Goal: Task Accomplishment & Management: Manage account settings

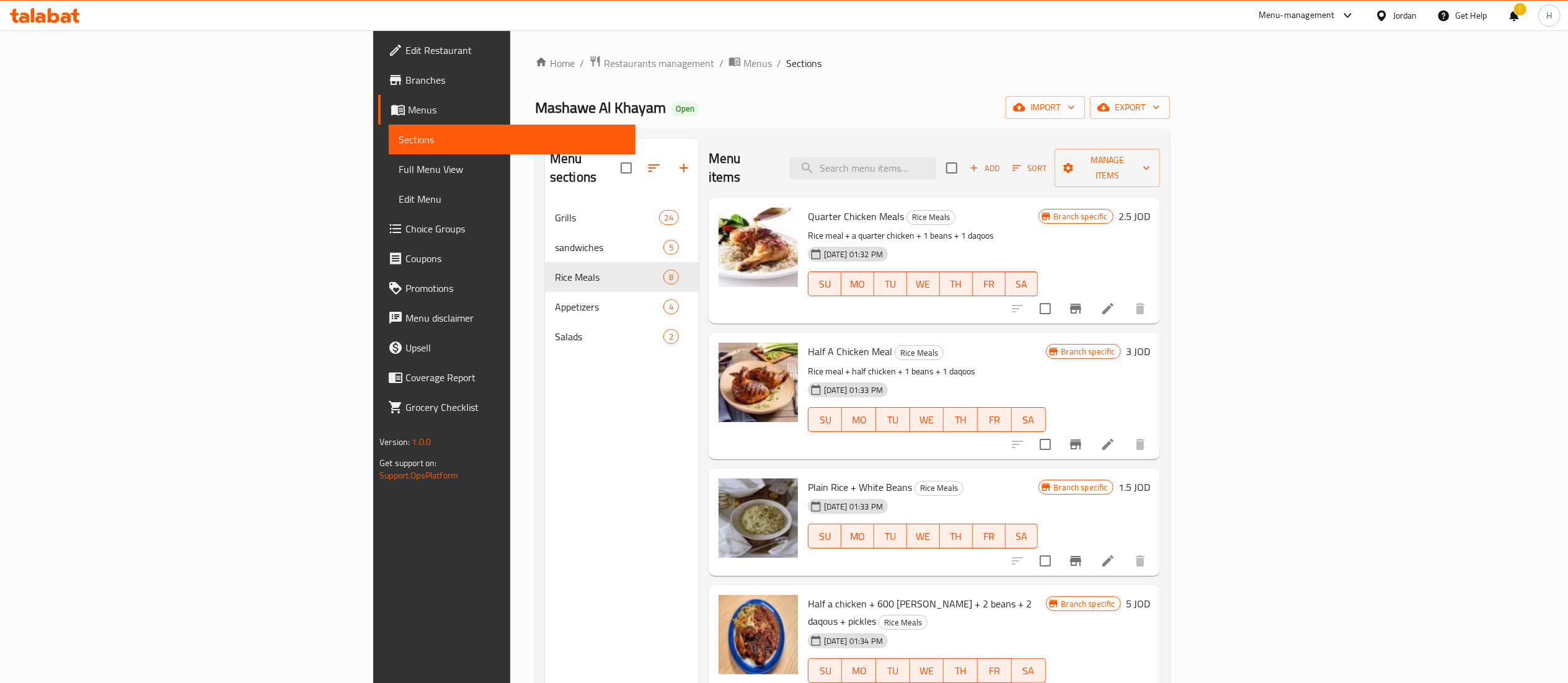
drag, startPoint x: 0, startPoint y: 0, endPoint x: 37, endPoint y: 10, distance: 38.3
click at [37, 10] on icon at bounding box center [45, 15] width 70 height 15
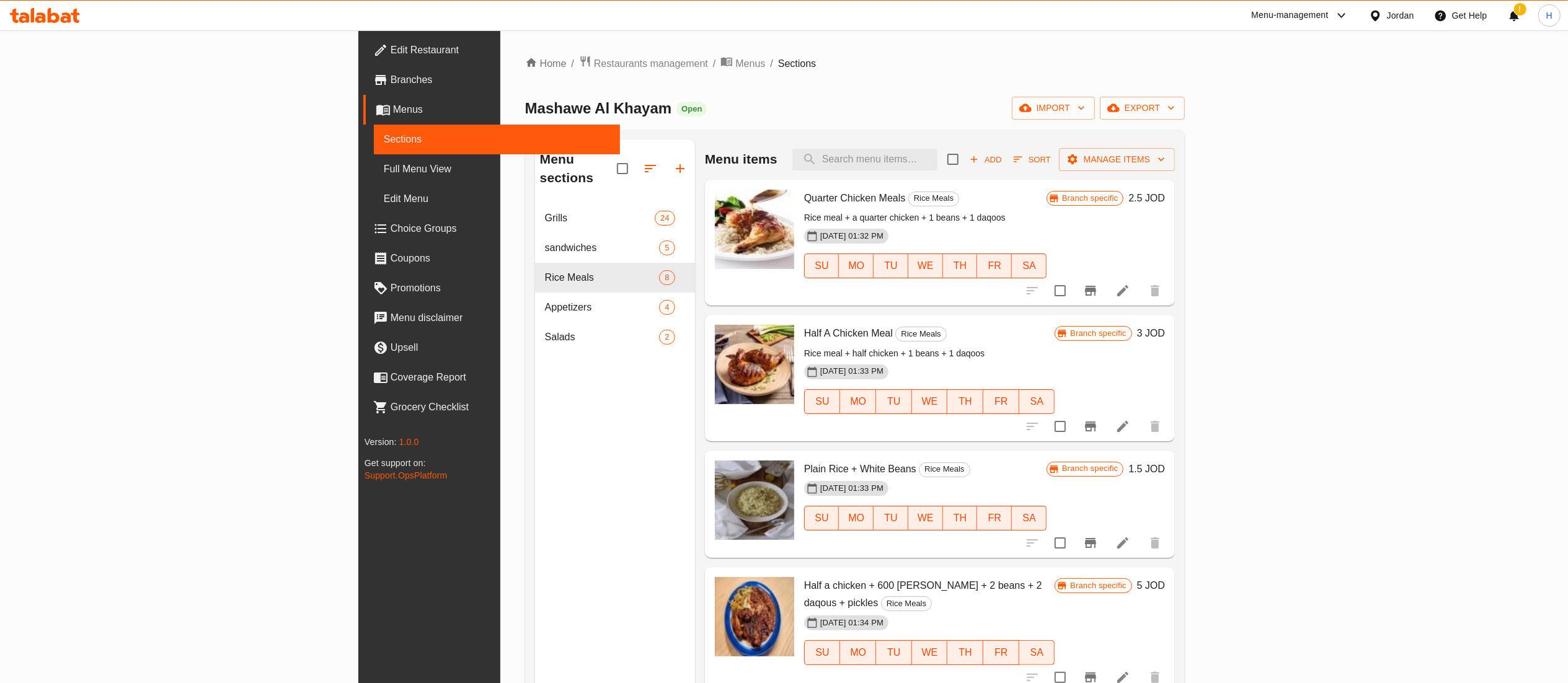
scroll to position [320, 0]
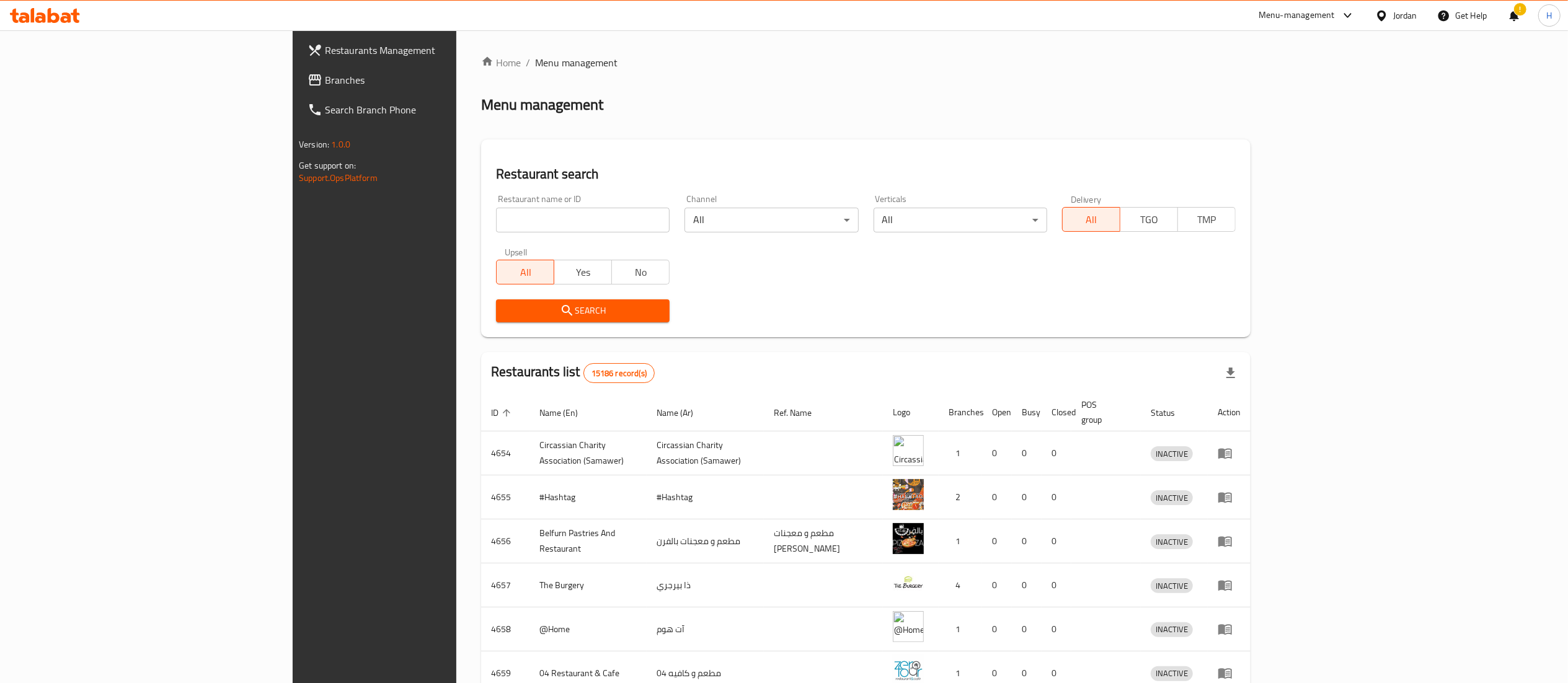
click at [496, 225] on input "search" at bounding box center [583, 220] width 174 height 25
paste input "730450"
type input "730450"
click button "Search" at bounding box center [583, 311] width 174 height 23
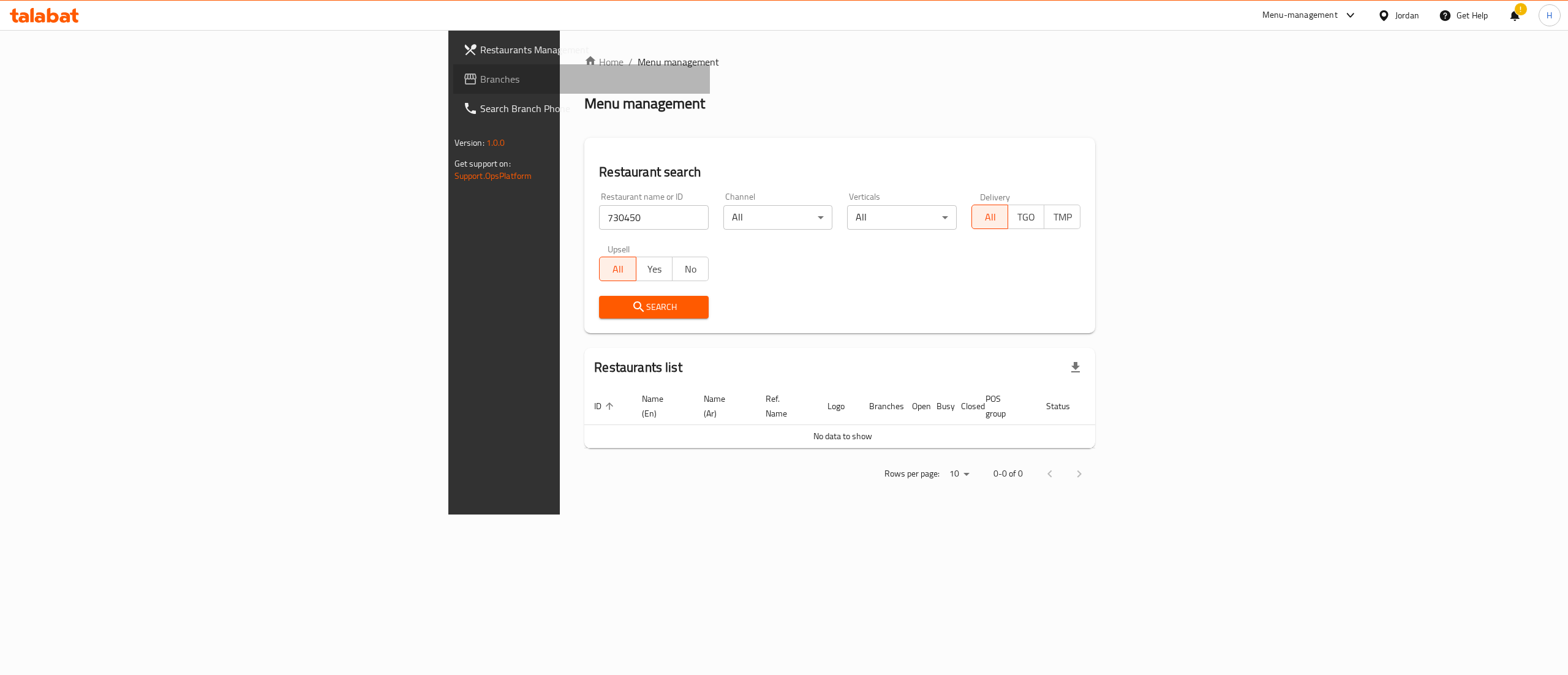
click at [480, 78] on span "Branches" at bounding box center [590, 79] width 221 height 15
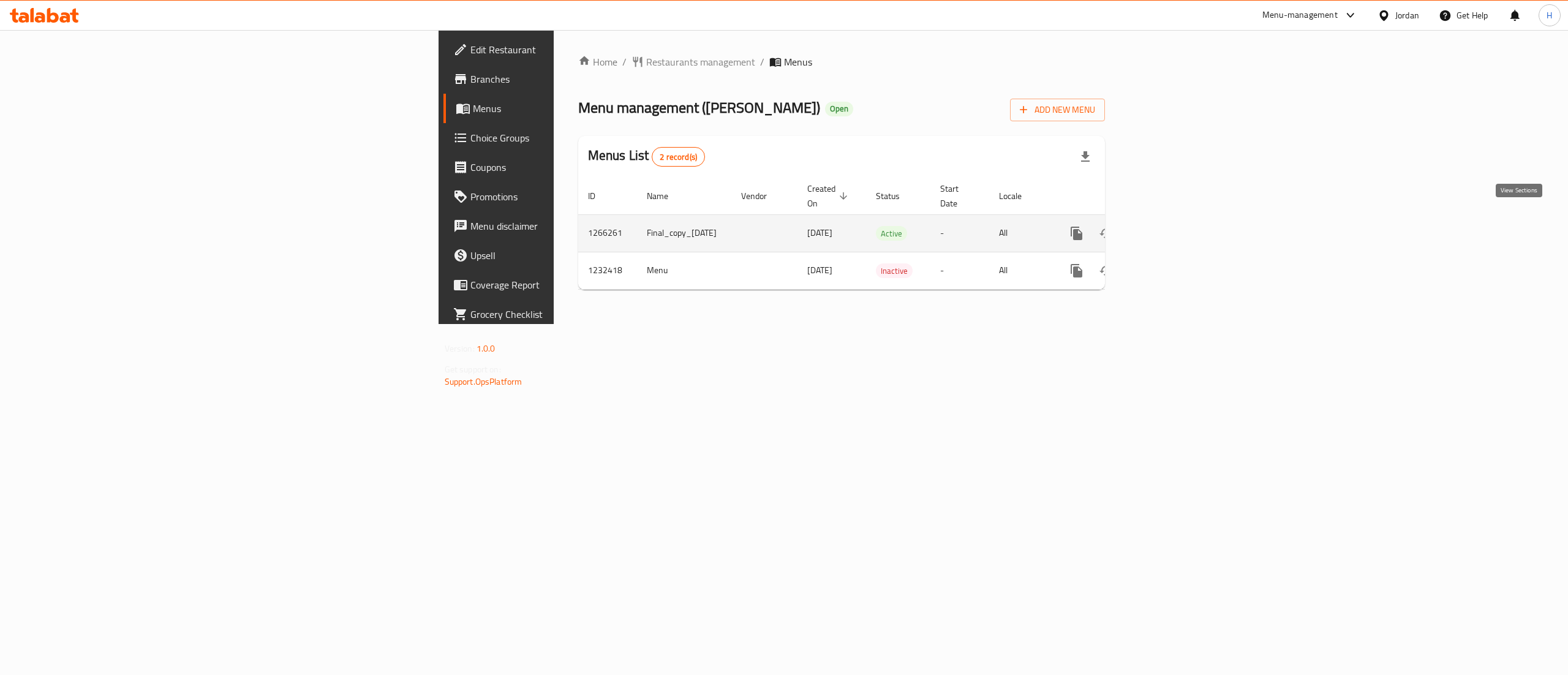
click at [1172, 226] on icon "enhanced table" at bounding box center [1164, 233] width 15 height 15
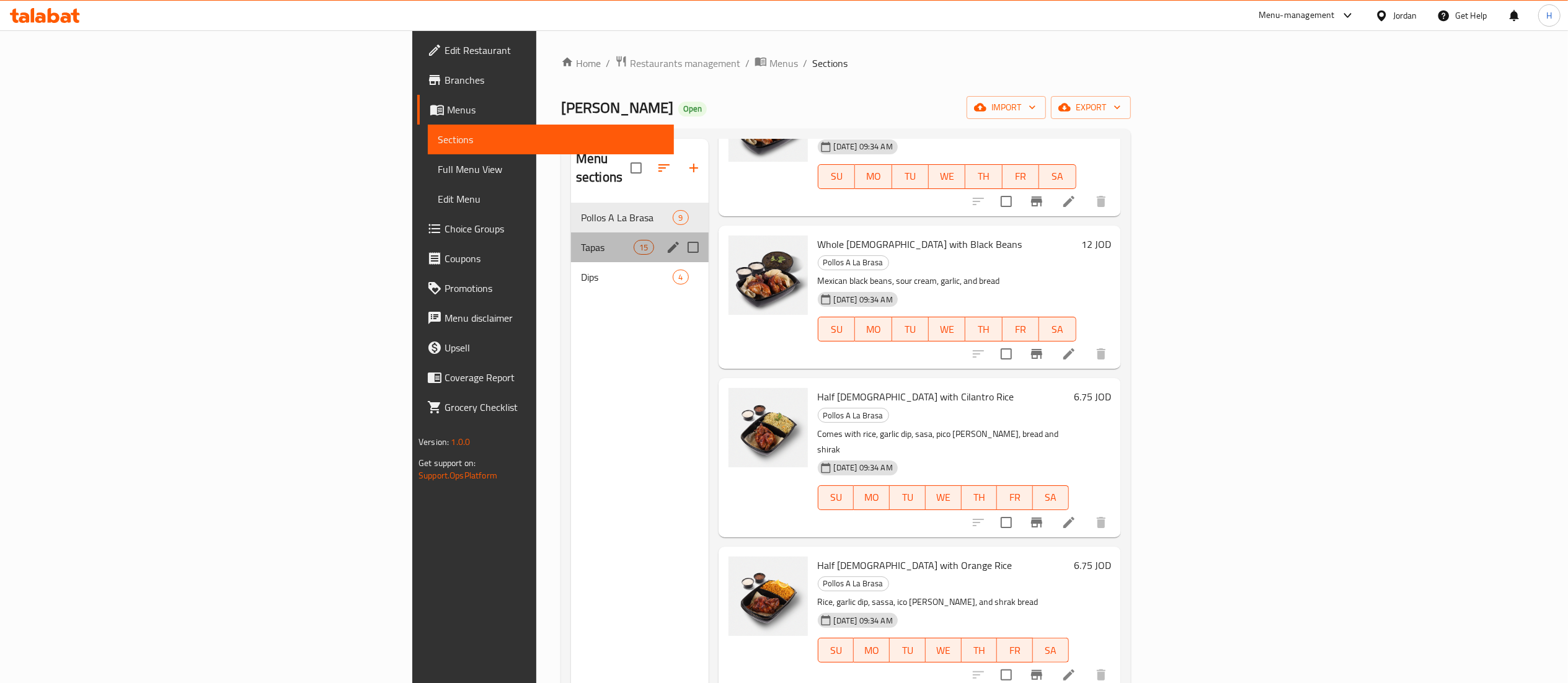
click at [571, 232] on div "Tapas 15" at bounding box center [640, 247] width 138 height 30
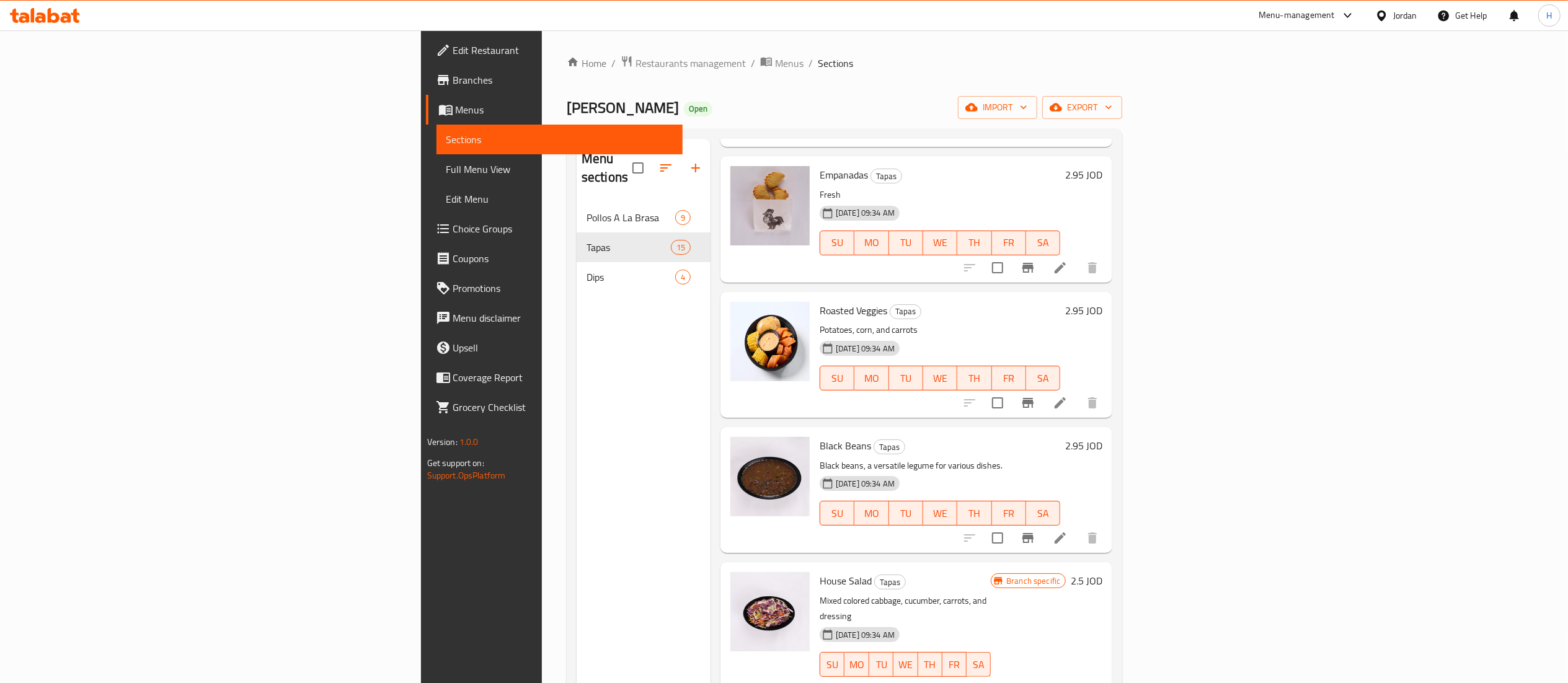
scroll to position [1378, 0]
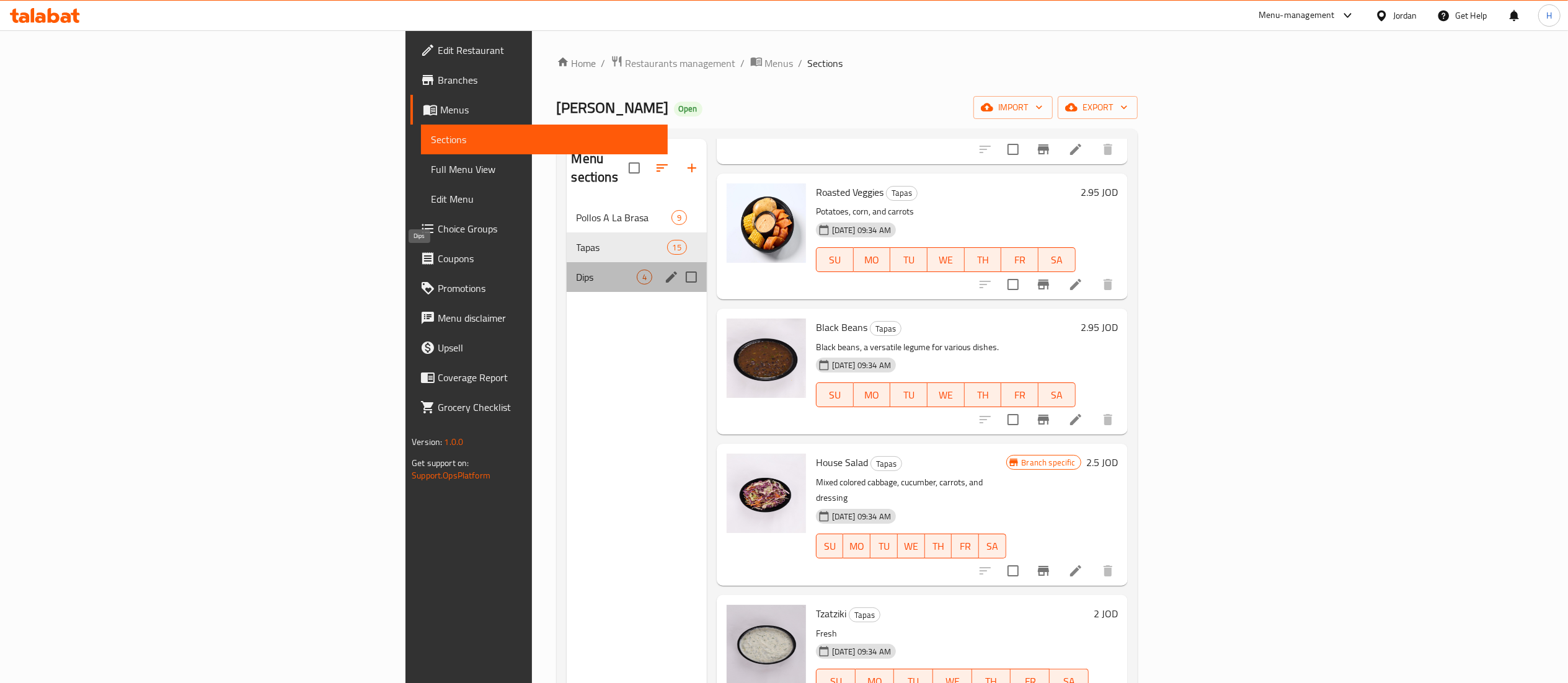
click at [577, 269] on span "Dips" at bounding box center [607, 276] width 60 height 15
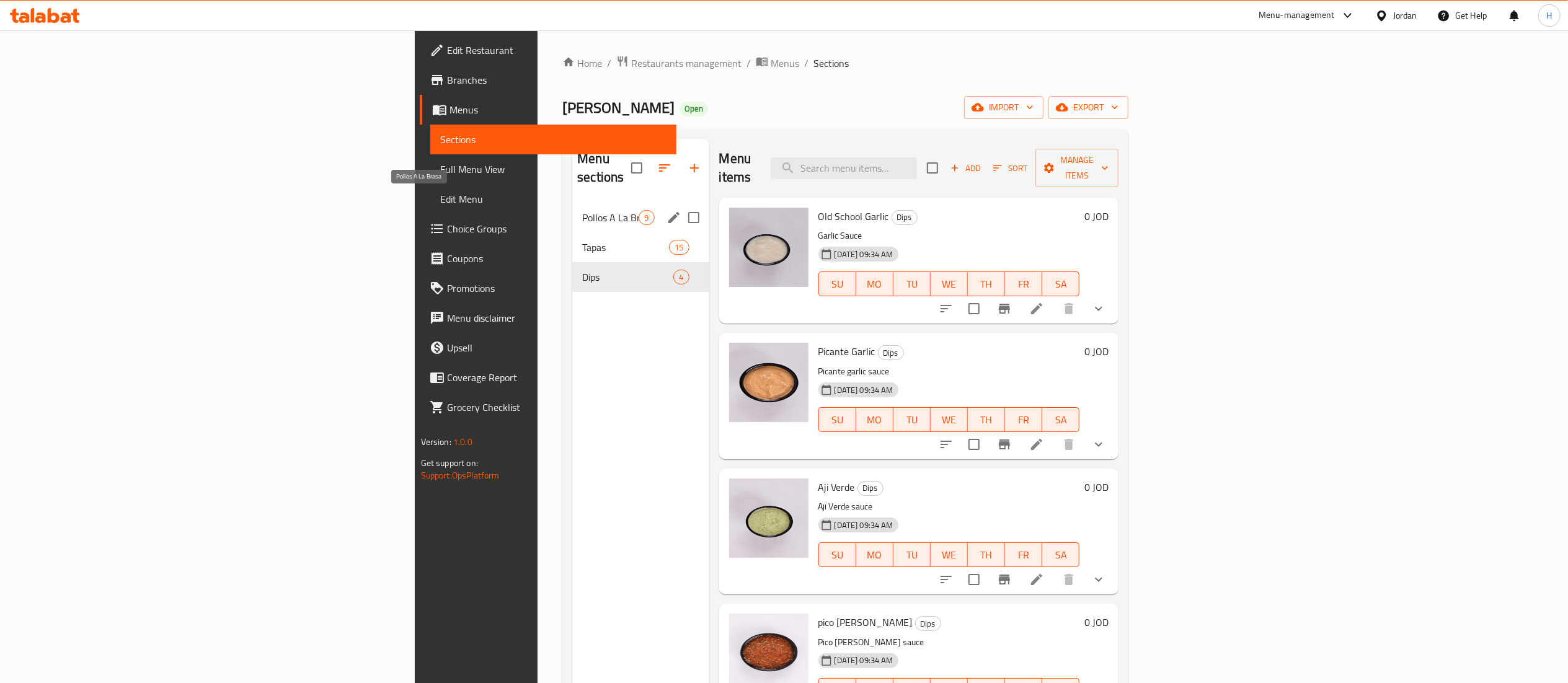
click at [582, 210] on span "Pollos A La Brasa" at bounding box center [611, 217] width 56 height 15
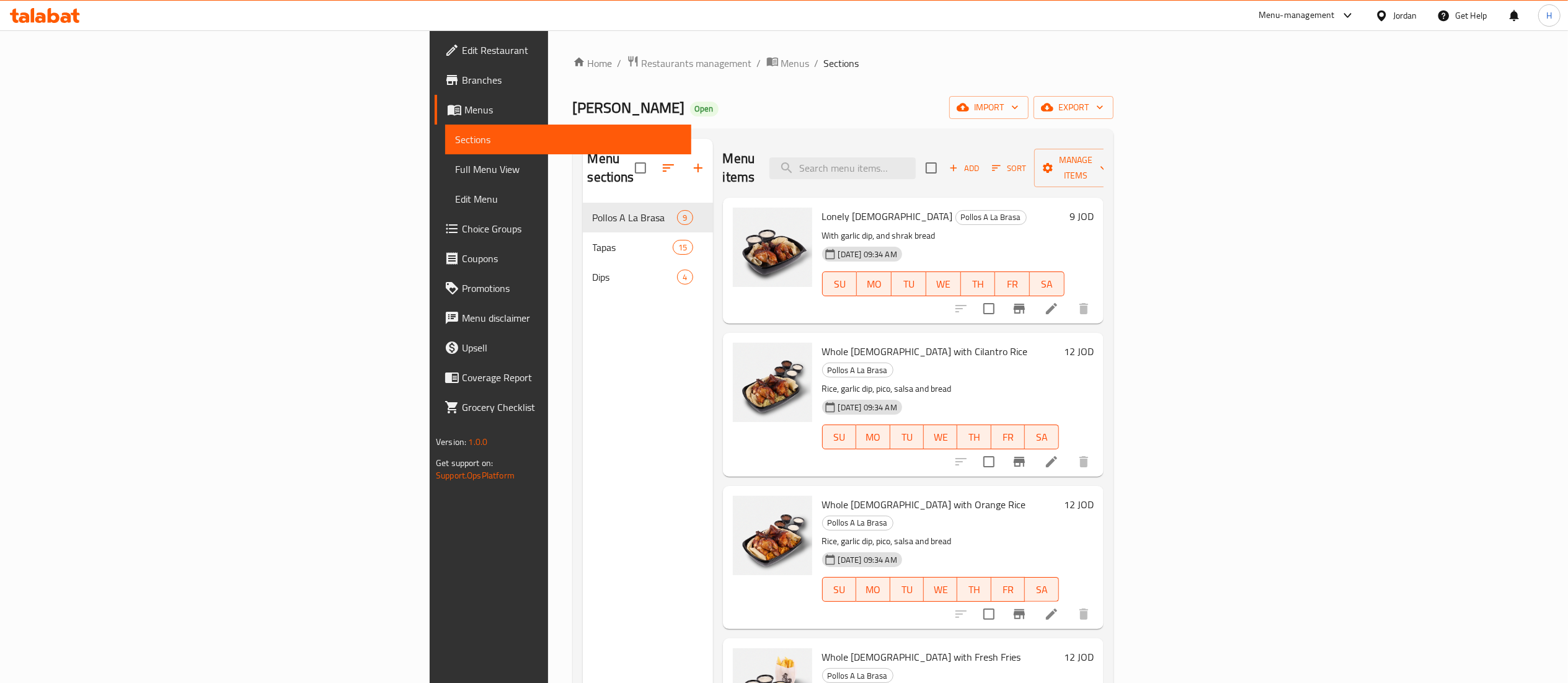
click at [1065, 207] on h6 "Lonely Chick Pollos A La Brasa" at bounding box center [943, 216] width 243 height 17
click at [462, 235] on span "Choice Groups" at bounding box center [572, 229] width 220 height 15
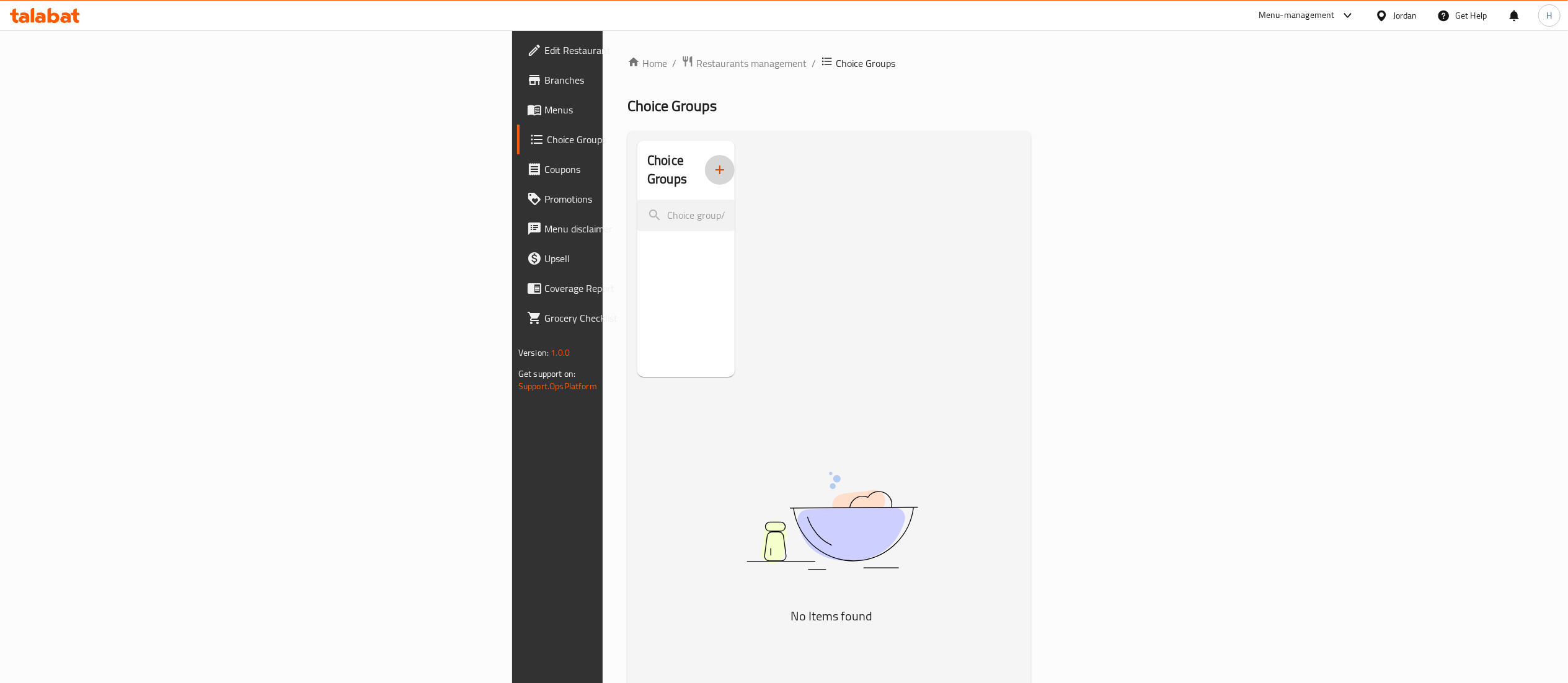
click at [713, 167] on icon "button" at bounding box center [720, 169] width 15 height 15
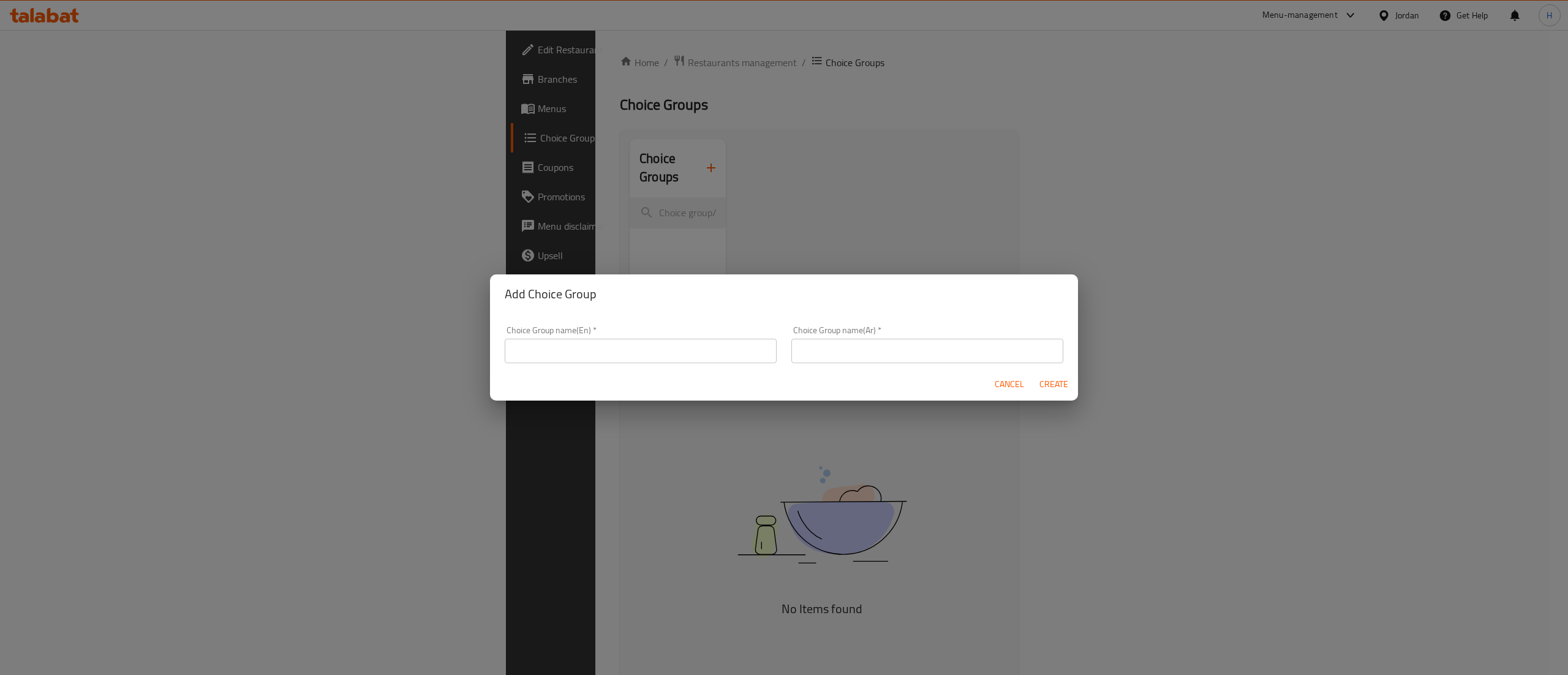
click at [569, 357] on input "text" at bounding box center [640, 351] width 272 height 25
type input "Optional"
type input "اختياري"
click at [1063, 389] on span "Create" at bounding box center [1053, 384] width 30 height 15
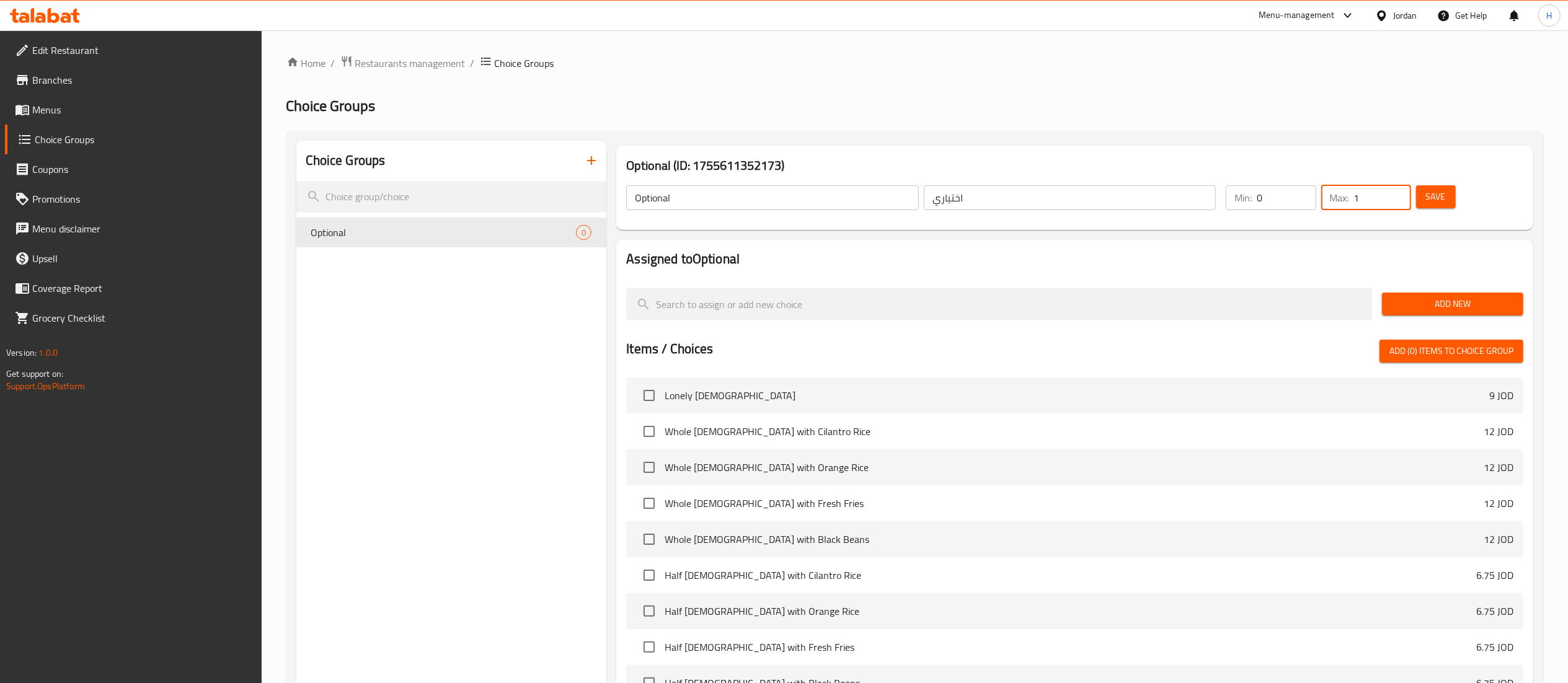
type input "1"
click at [1396, 188] on input "1" at bounding box center [1382, 197] width 57 height 25
click at [1422, 297] on span "Add New" at bounding box center [1453, 304] width 121 height 15
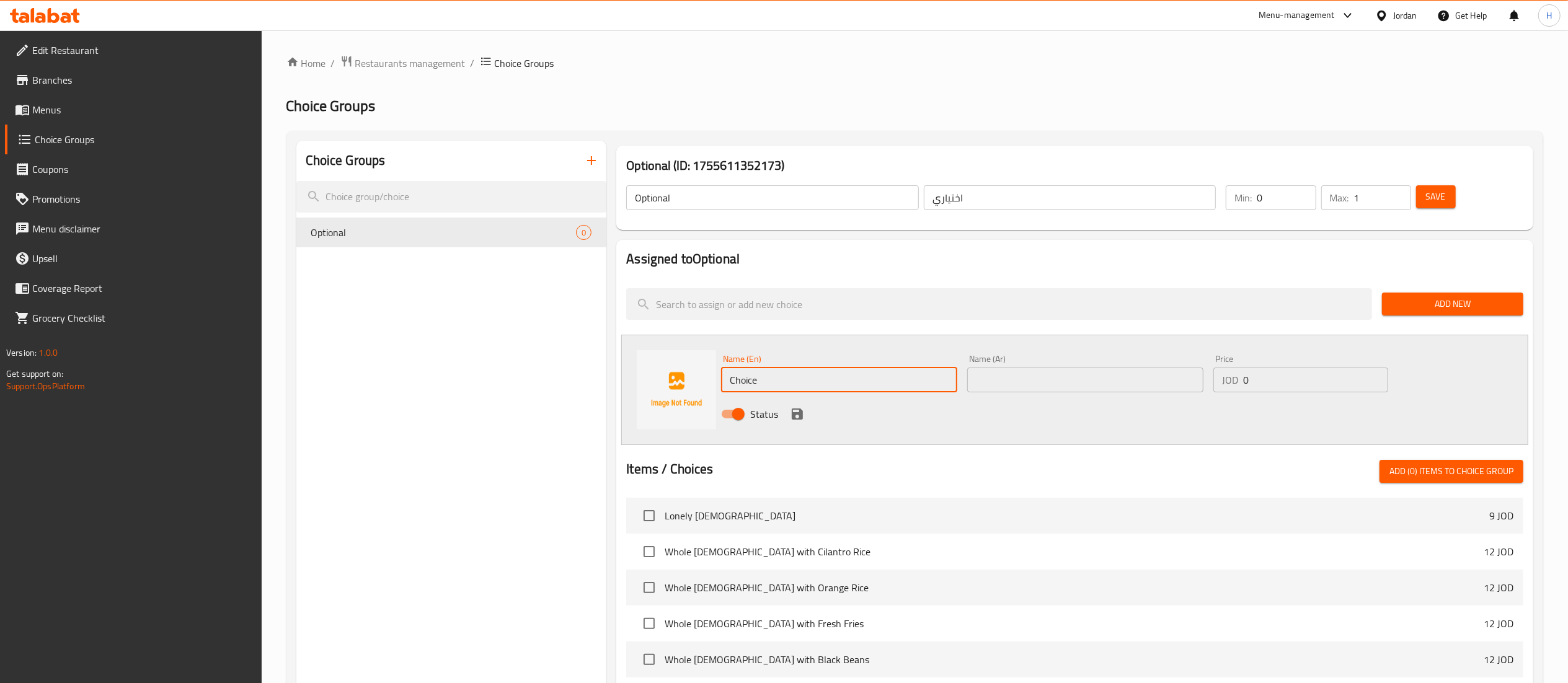
drag, startPoint x: 784, startPoint y: 379, endPoint x: 517, endPoint y: 372, distance: 267.1
click at [517, 372] on div "Choice Groups Optional 0 Optional (ID: 1755611352173) Optional ​ اختياري ​ Min:…" at bounding box center [917, 572] width 1242 height 863
type input "ل"
drag, startPoint x: 819, startPoint y: 383, endPoint x: 706, endPoint y: 386, distance: 113.0
click at [706, 386] on div "Name (En) Gluten Free Name (En) Name (Ar) Name (Ar) Price JOD 0 Price Status" at bounding box center [1075, 389] width 907 height 110
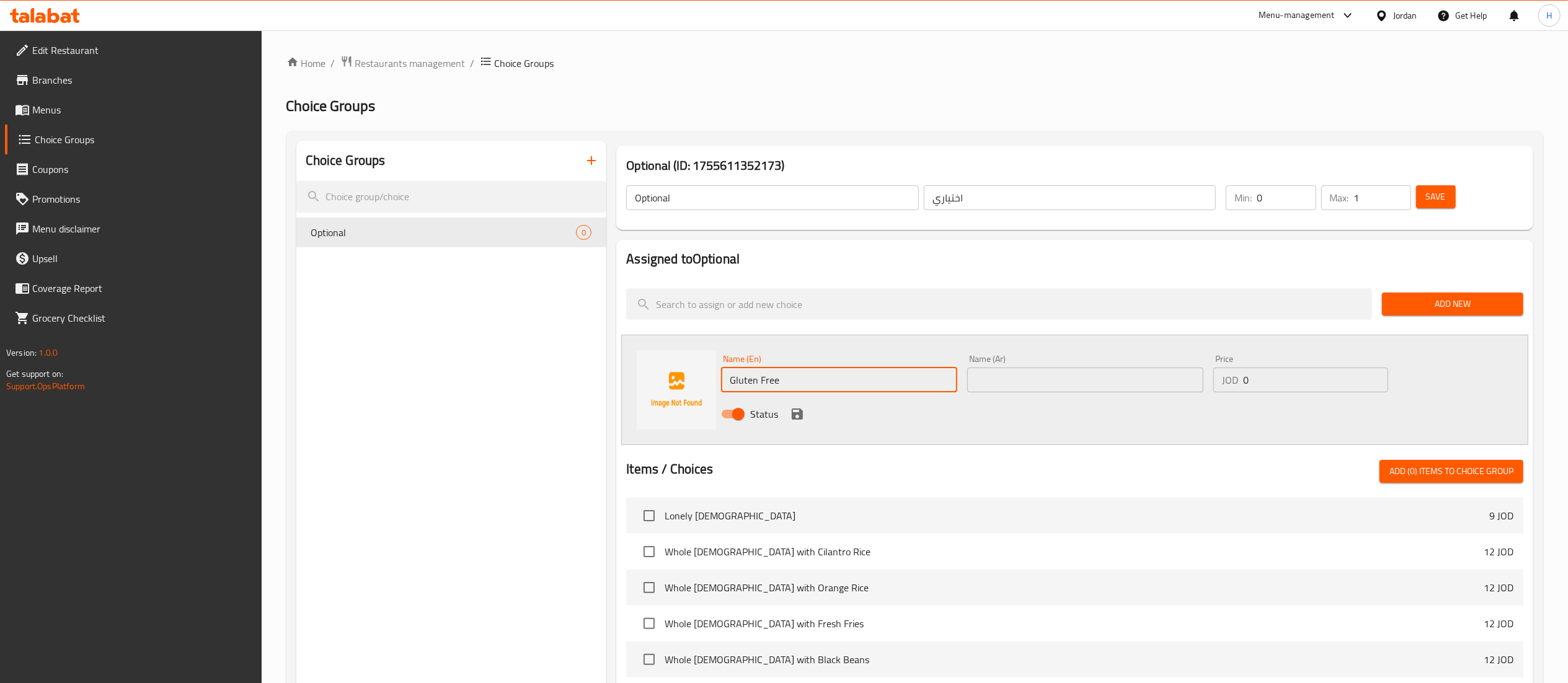
type input "Gluten Free"
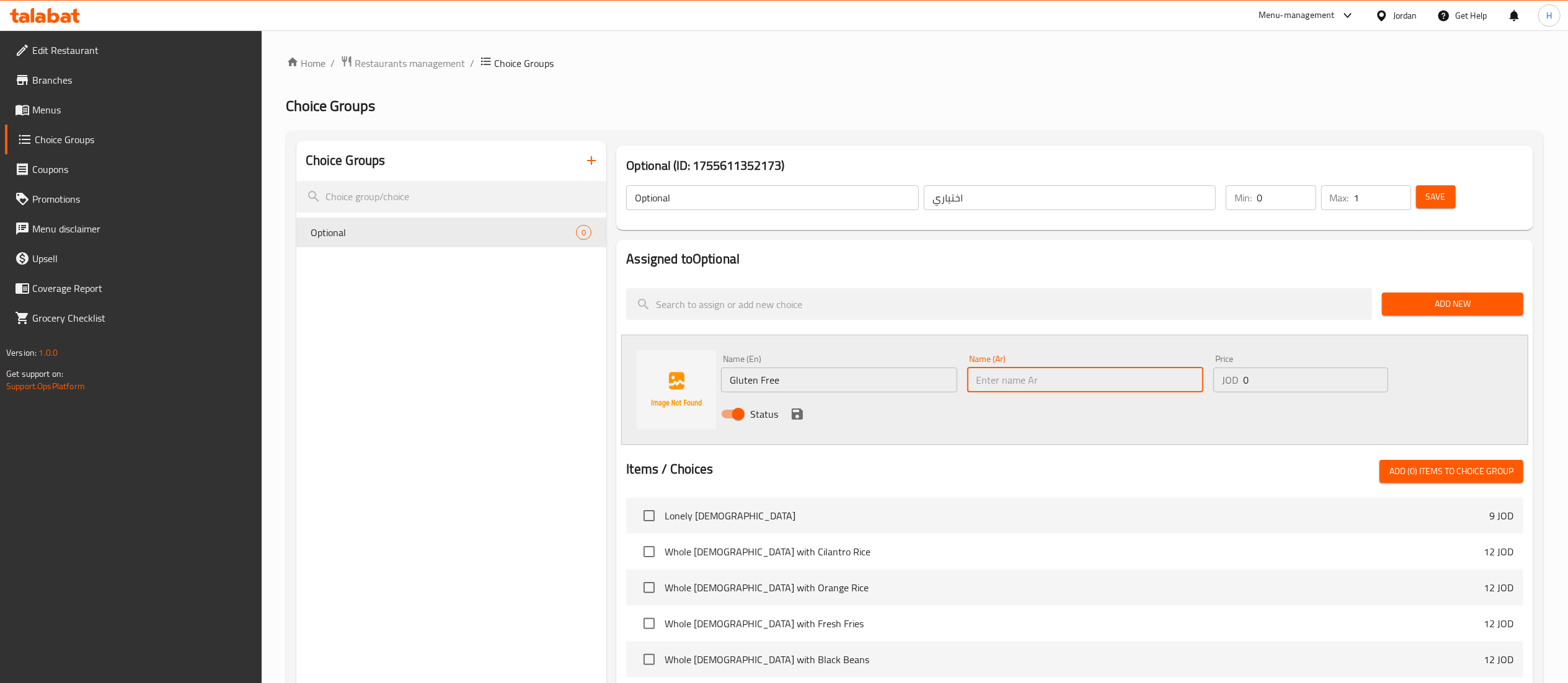
click at [998, 377] on input "text" at bounding box center [1086, 380] width 236 height 25
paste input "خالي من الغلوتين"
type input "خالي من الغلوتين"
click at [966, 420] on div "Status" at bounding box center [1085, 414] width 738 height 33
click at [1295, 384] on input "0" at bounding box center [1316, 380] width 145 height 25
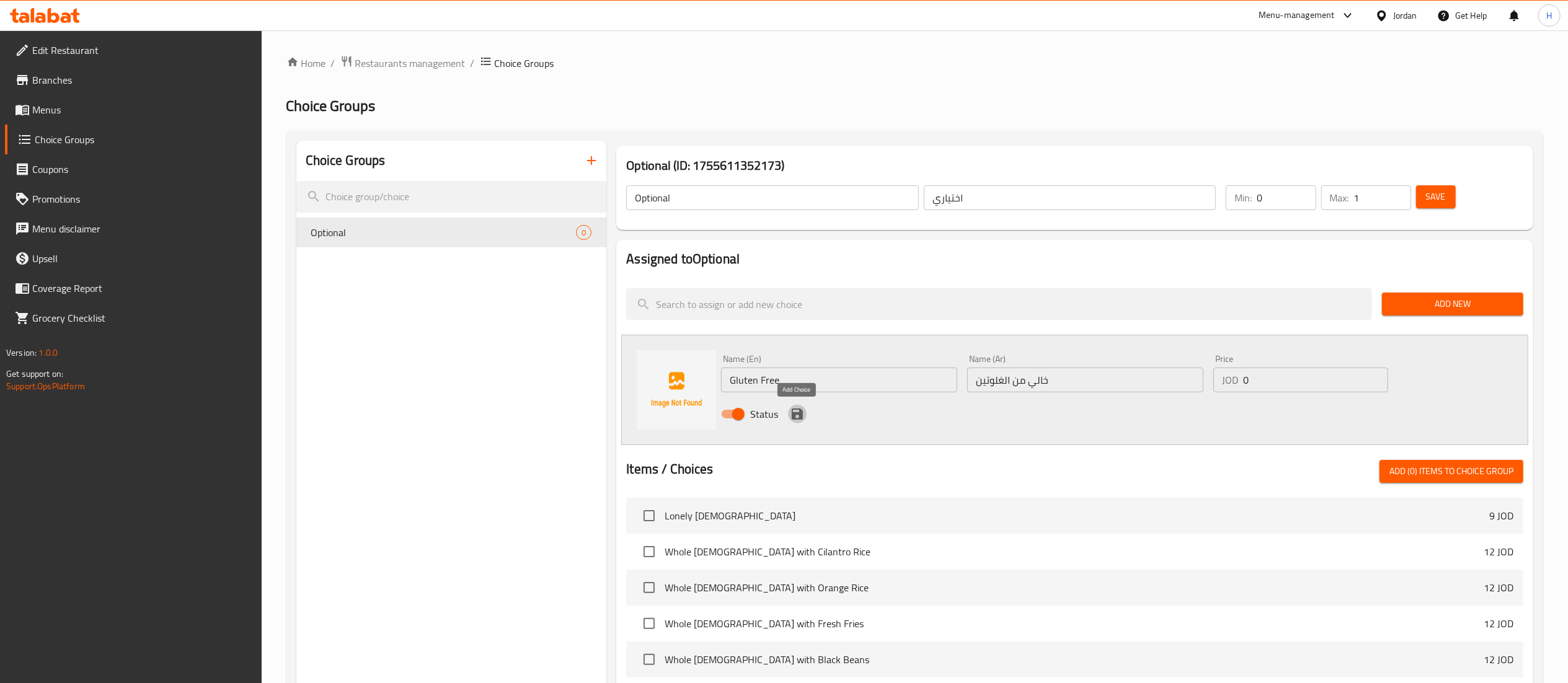
click at [795, 414] on icon "save" at bounding box center [797, 414] width 11 height 11
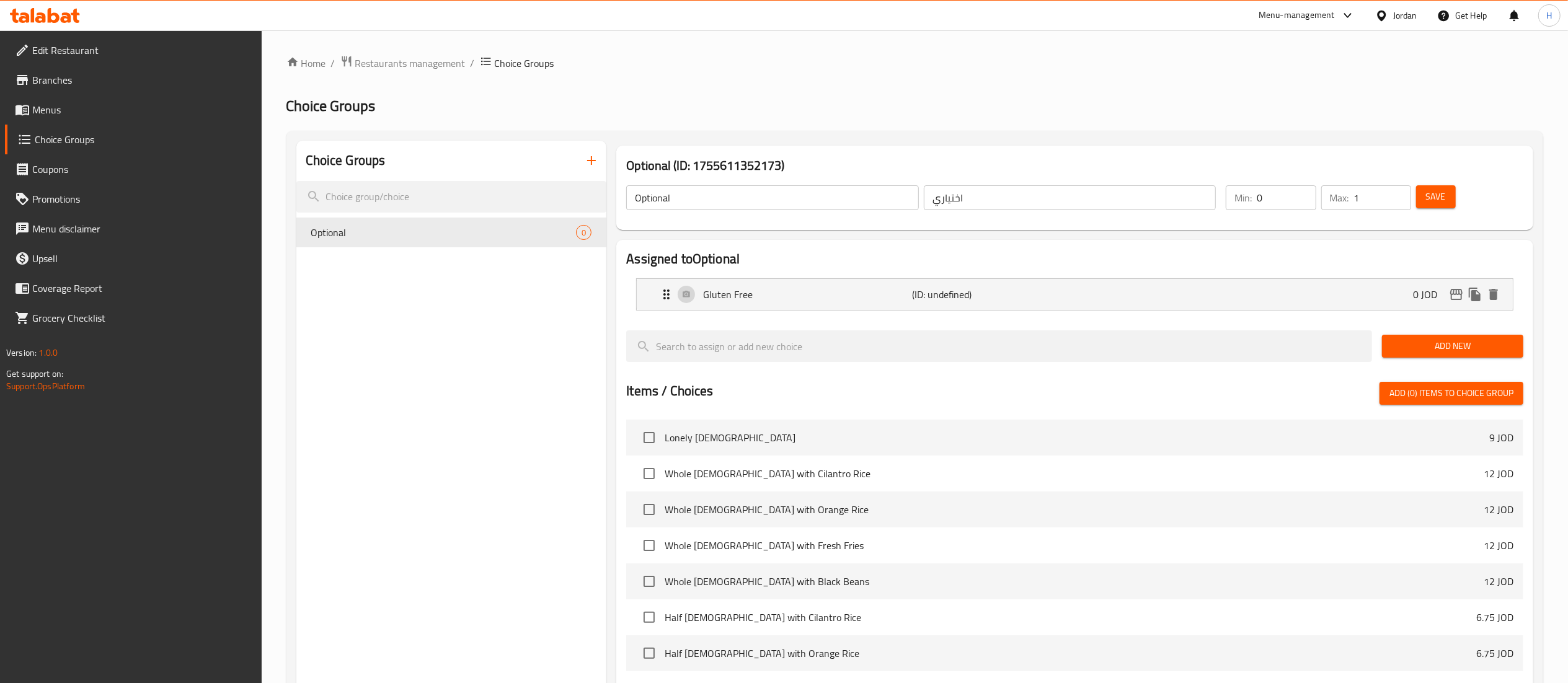
click at [1439, 202] on span "Save" at bounding box center [1436, 197] width 20 height 15
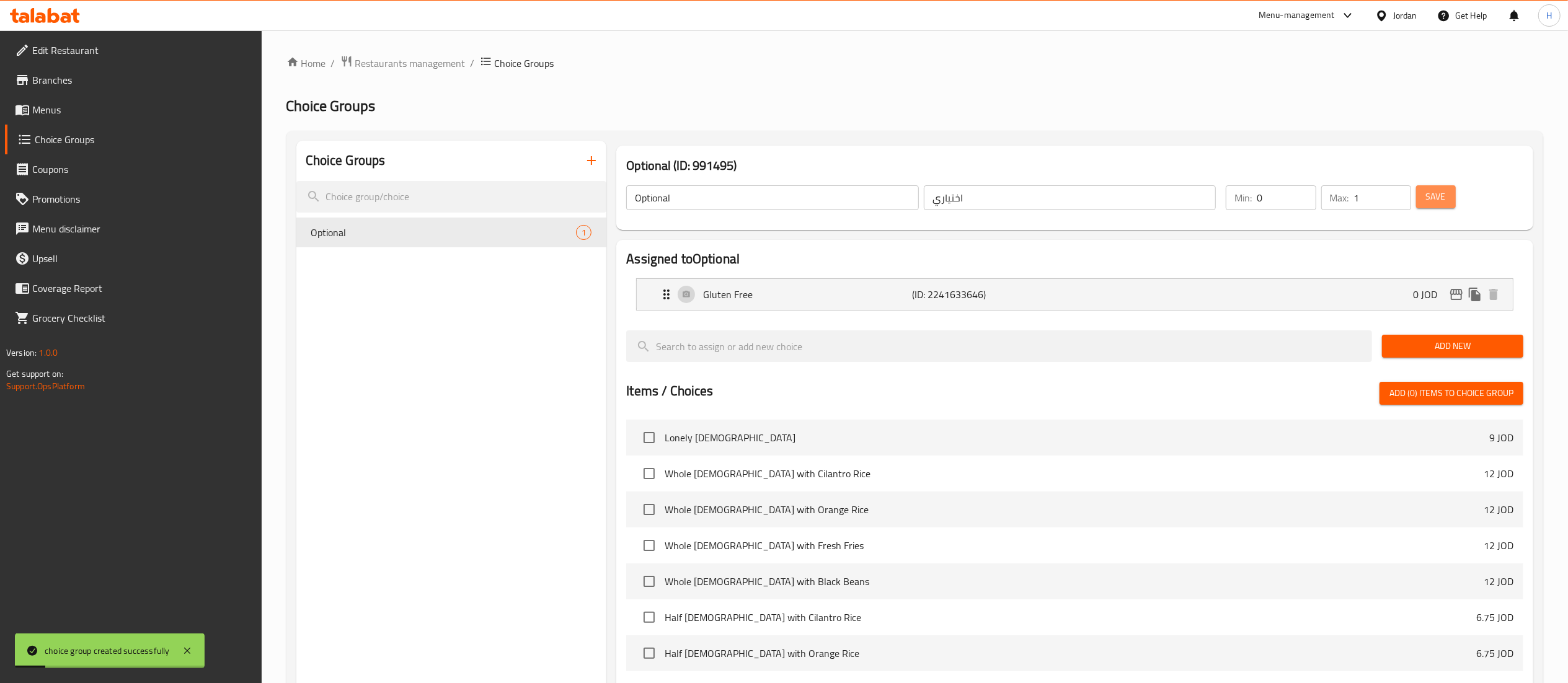
click at [1442, 202] on span "Save" at bounding box center [1436, 197] width 20 height 15
click at [1432, 187] on button "Save" at bounding box center [1436, 197] width 40 height 23
click at [65, 112] on span "Menus" at bounding box center [142, 109] width 220 height 15
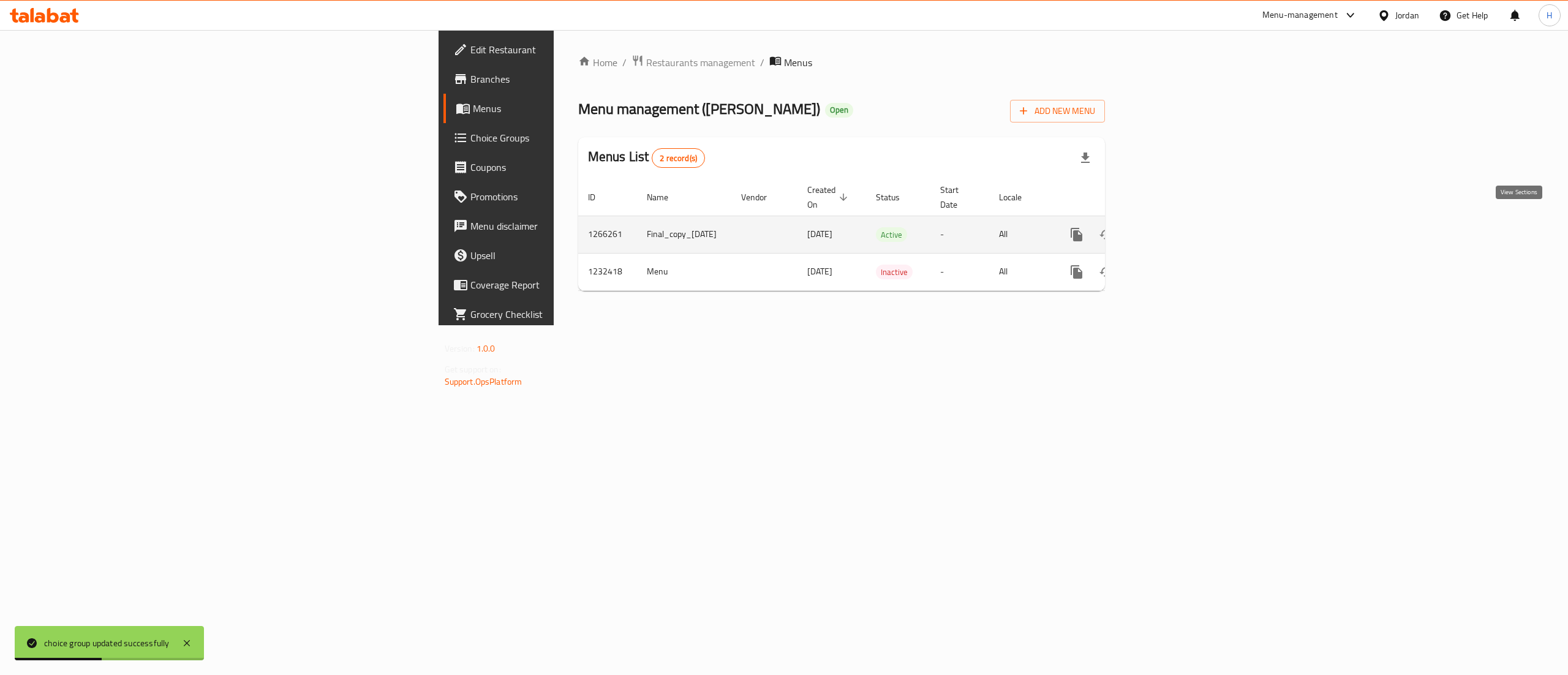
click at [1172, 227] on icon "enhanced table" at bounding box center [1164, 234] width 15 height 15
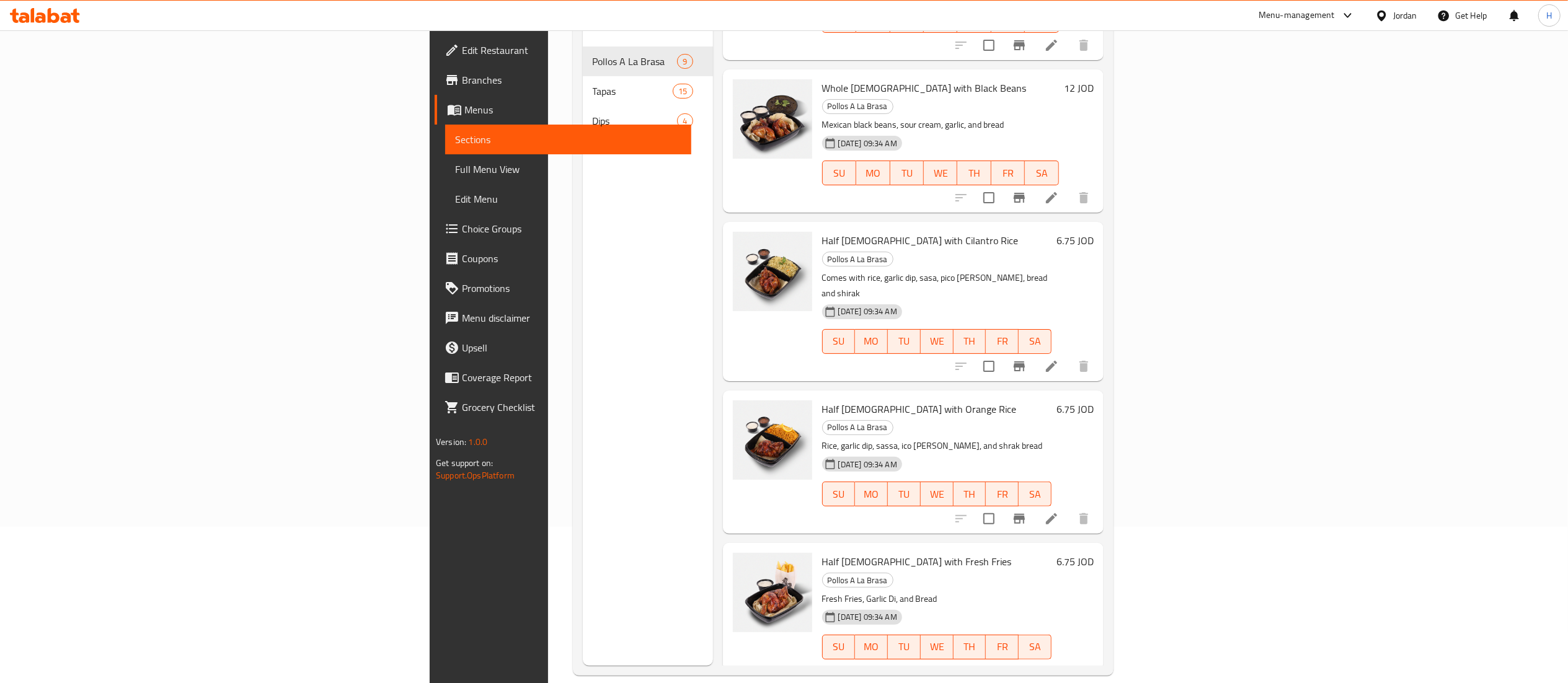
scroll to position [174, 0]
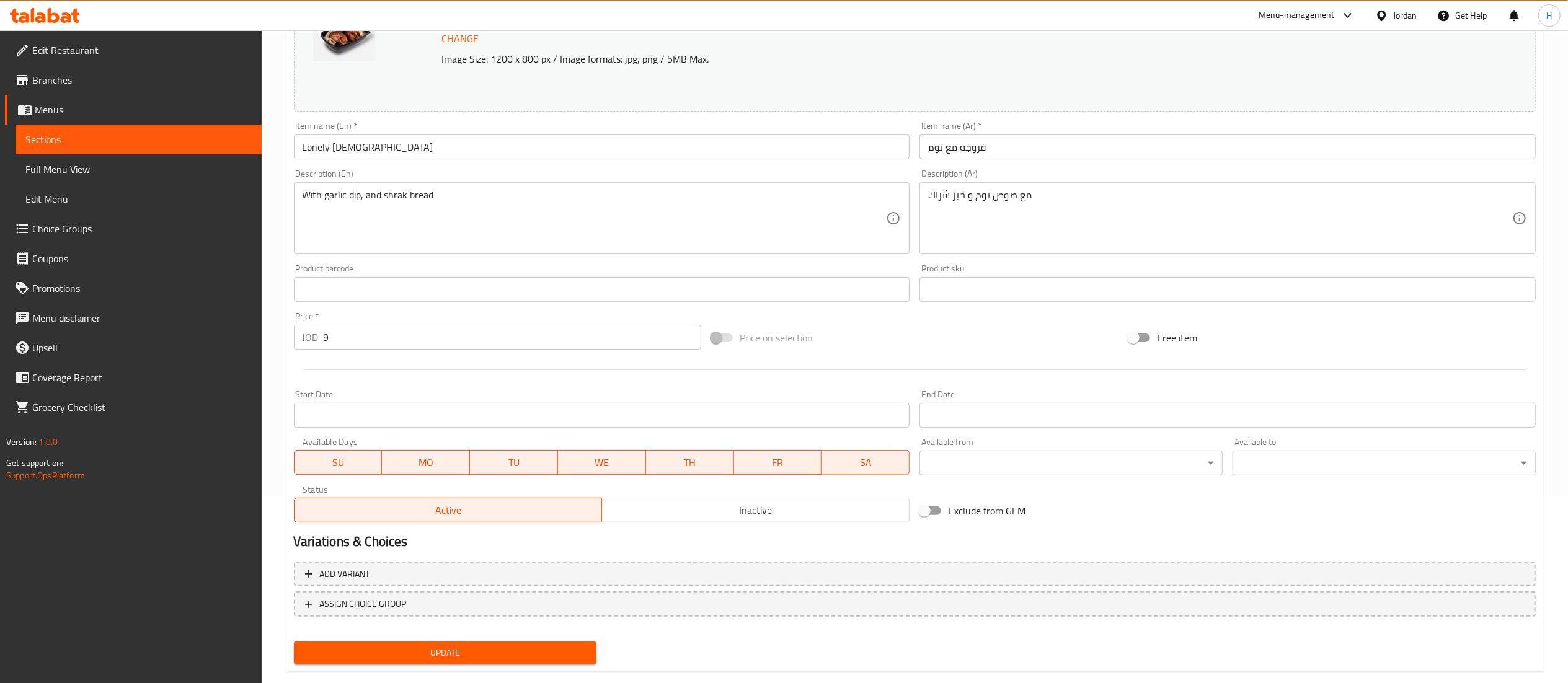
scroll to position [209, 0]
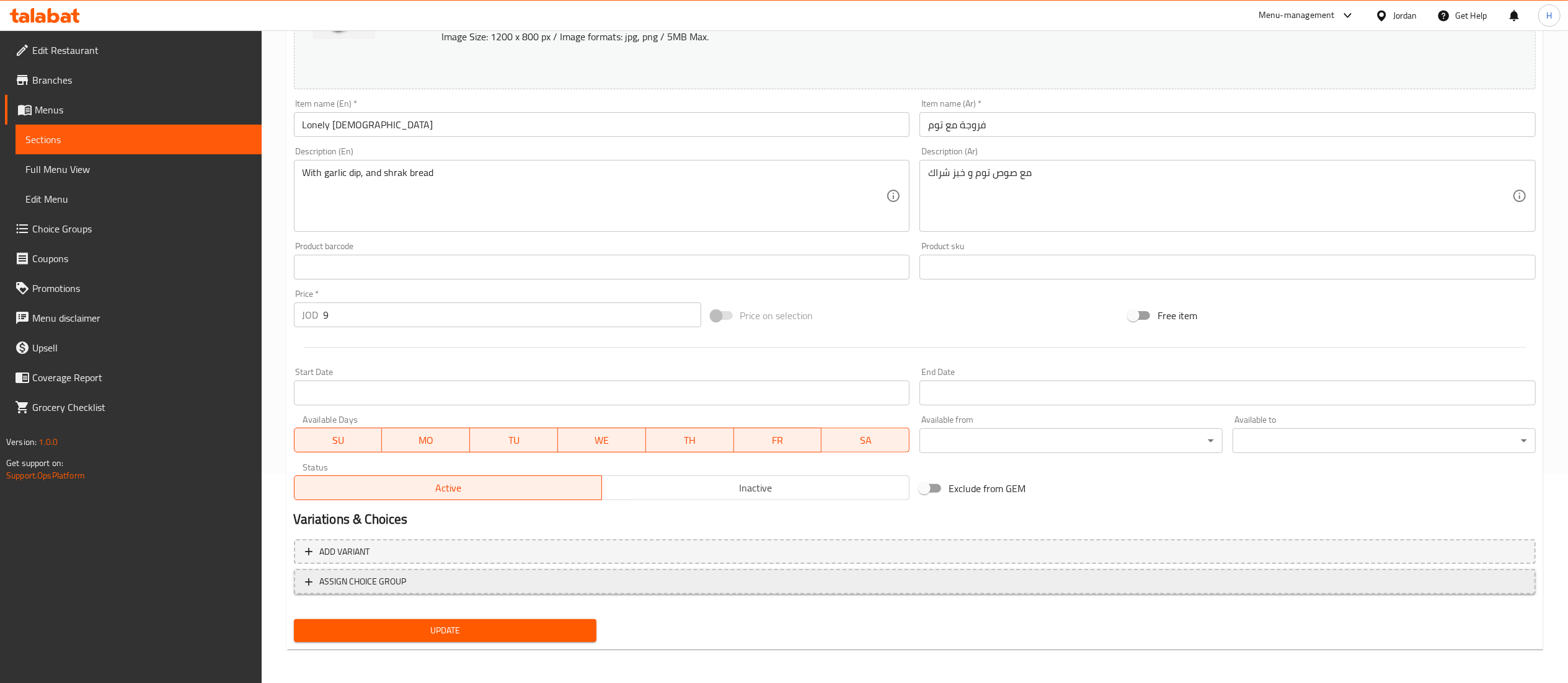
click at [494, 589] on span "ASSIGN CHOICE GROUP" at bounding box center [915, 582] width 1220 height 15
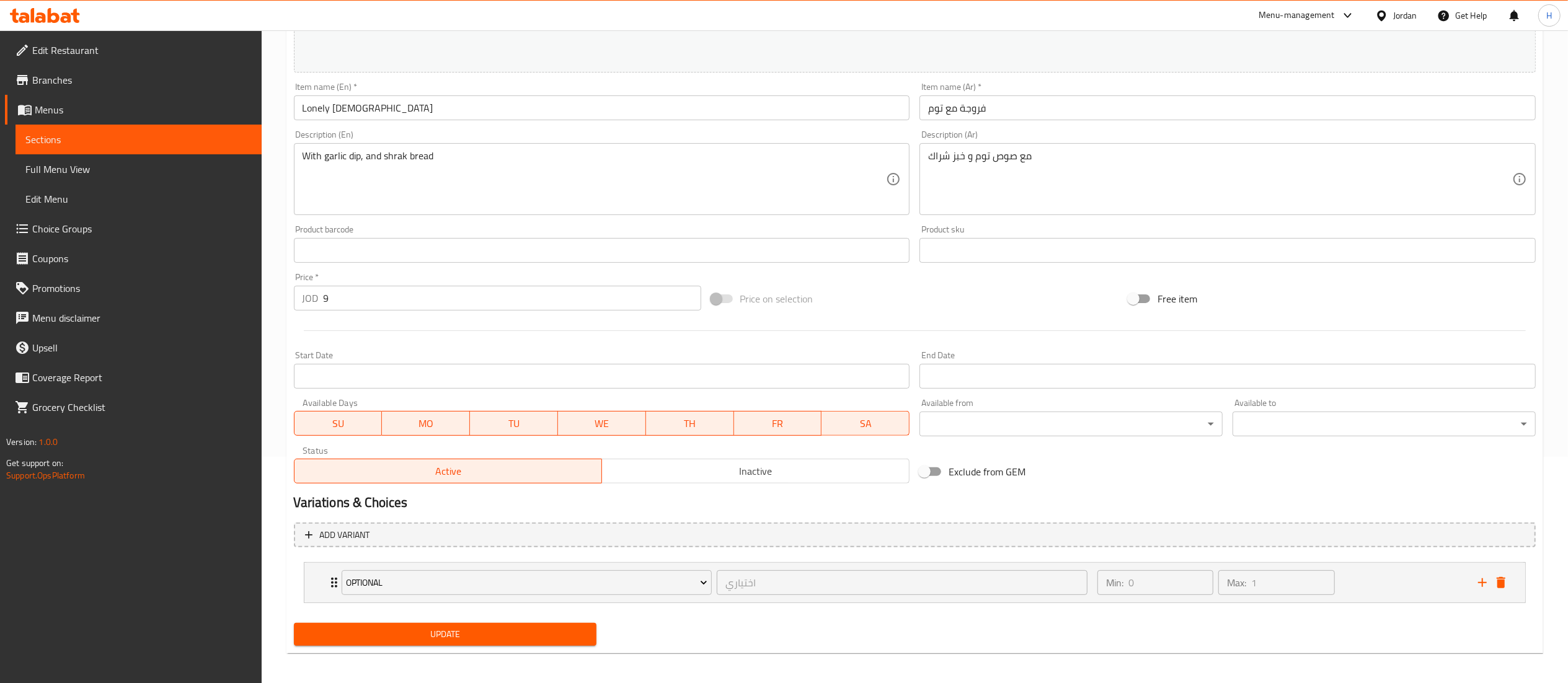
scroll to position [231, 0]
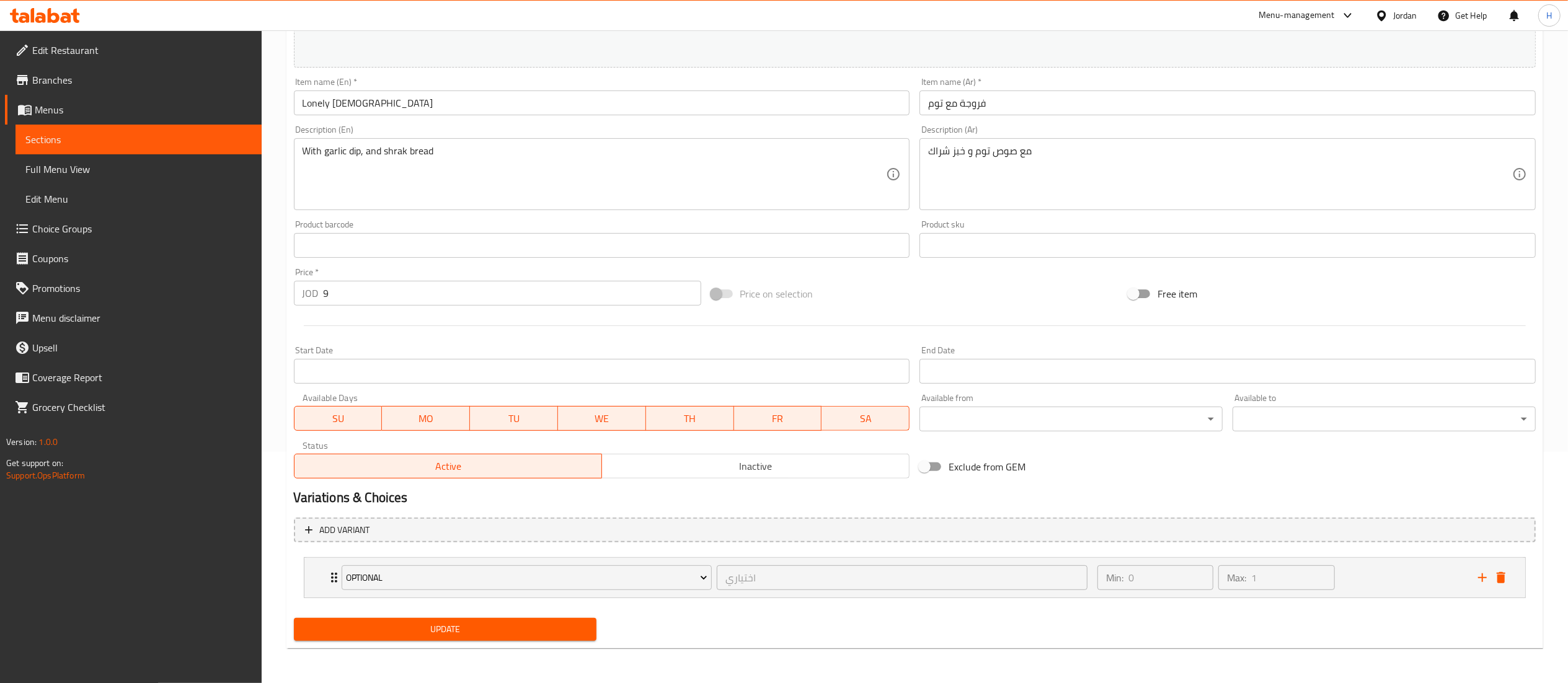
click at [363, 638] on button "Update" at bounding box center [445, 629] width 303 height 23
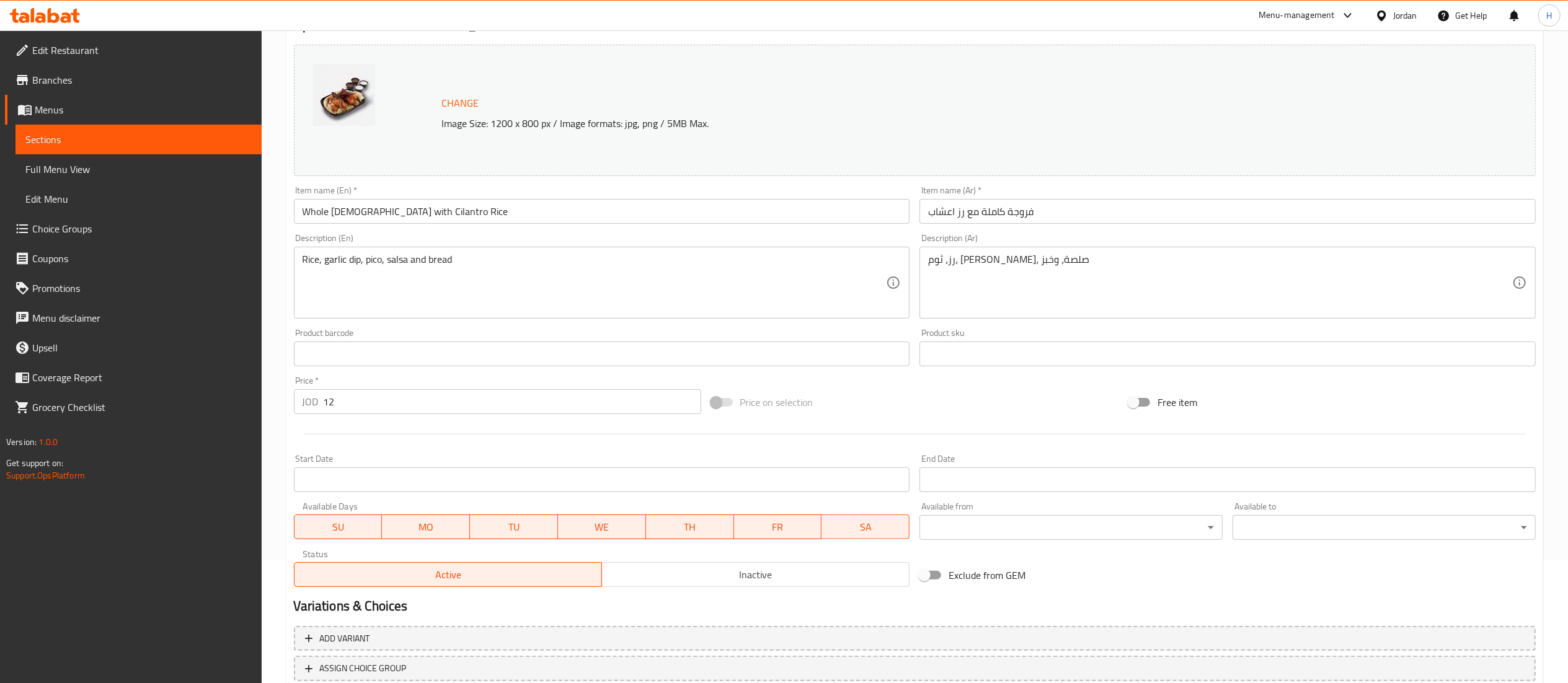
scroll to position [209, 0]
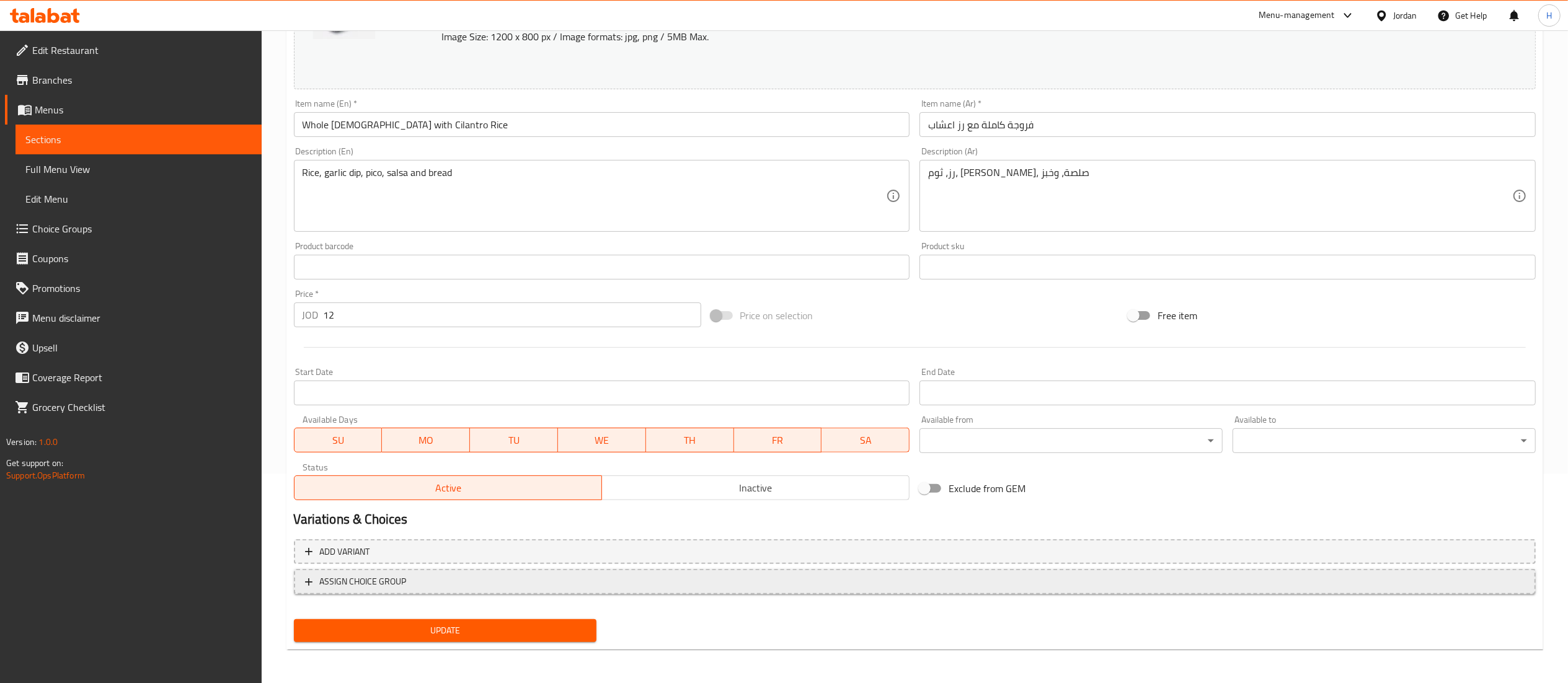
click at [449, 590] on button "ASSIGN CHOICE GROUP" at bounding box center [915, 582] width 1242 height 26
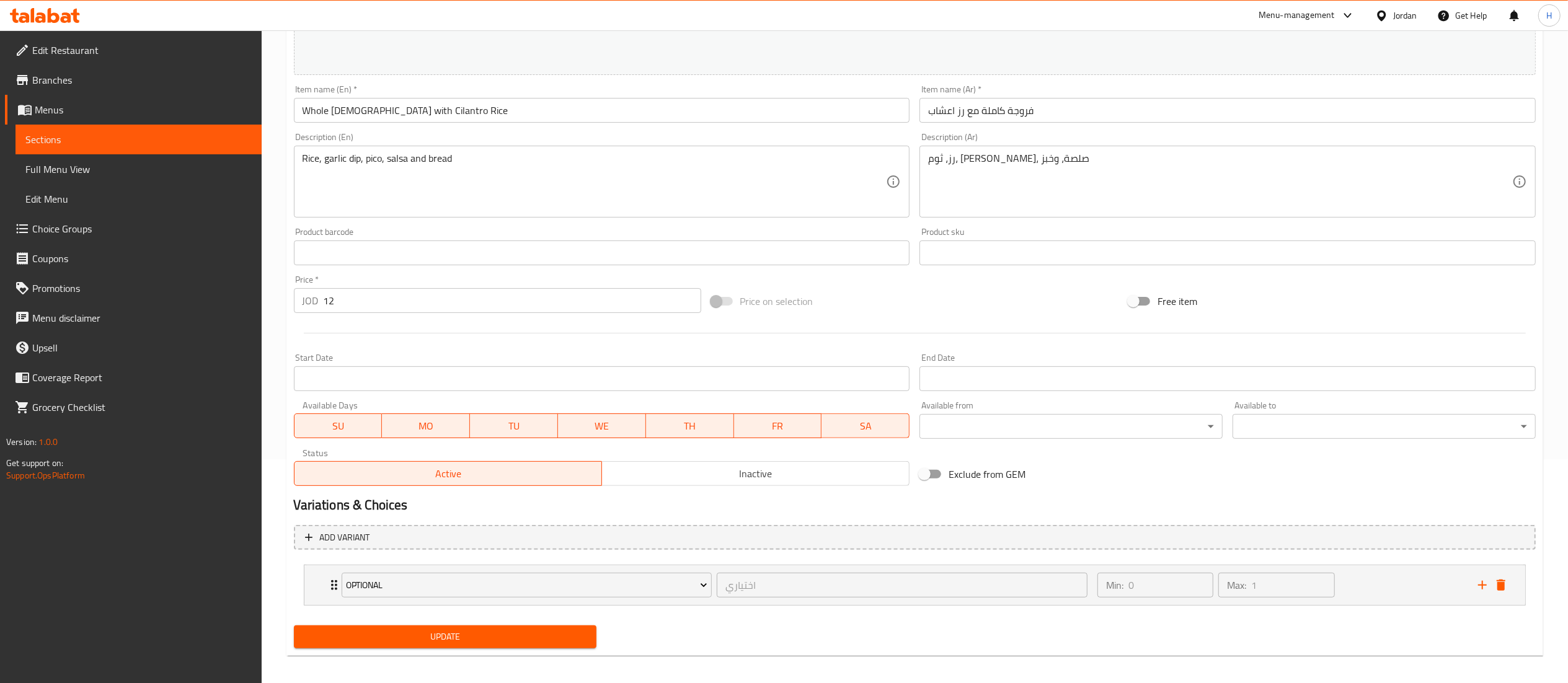
scroll to position [231, 0]
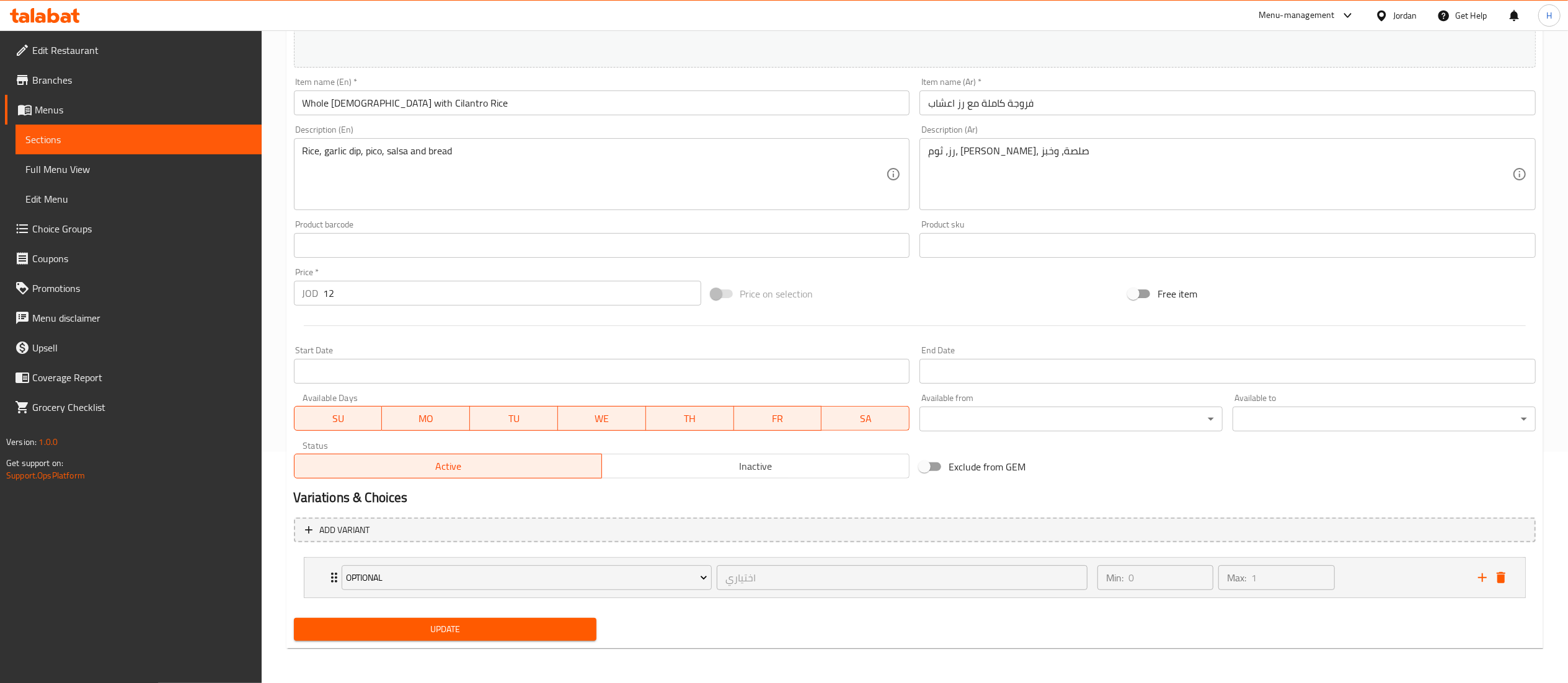
click at [420, 636] on span "Update" at bounding box center [446, 629] width 284 height 15
click at [386, 633] on span "Update" at bounding box center [446, 629] width 284 height 15
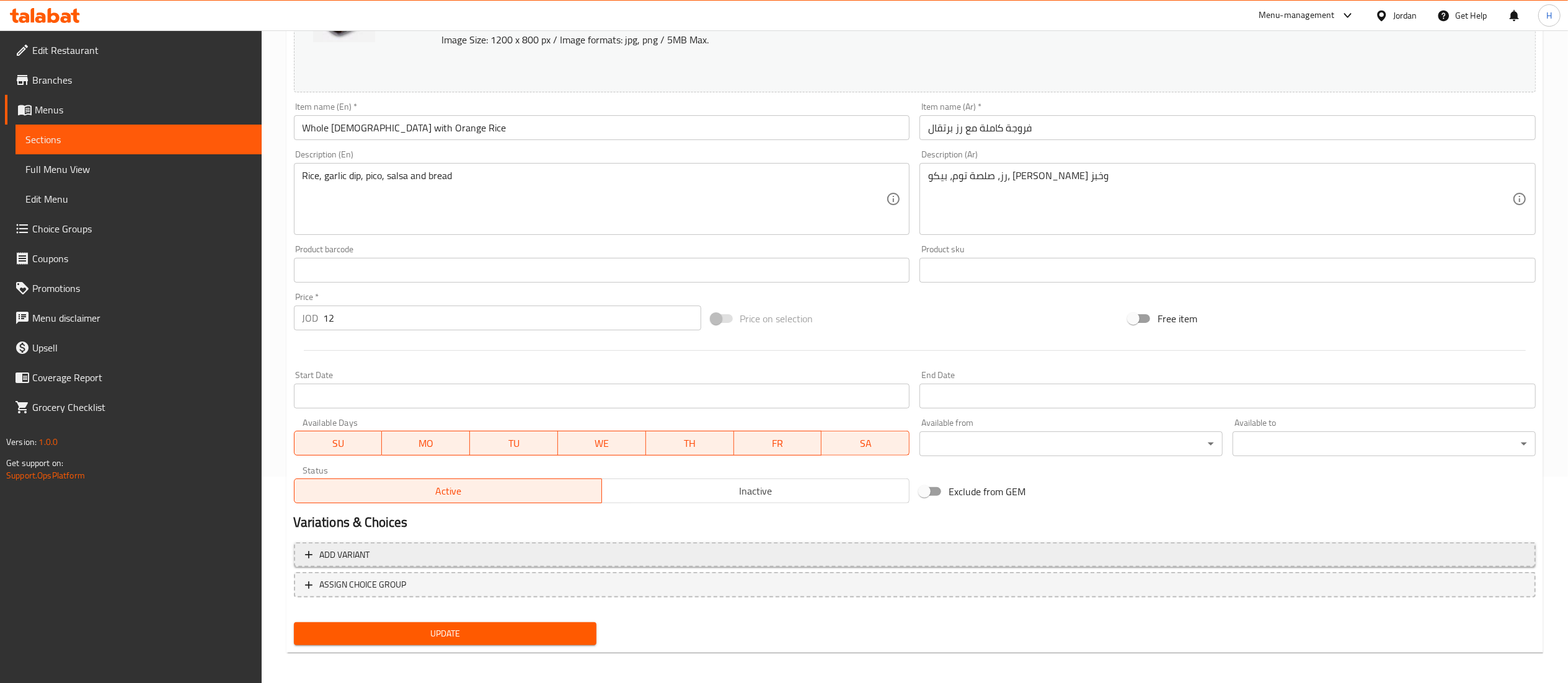
scroll to position [209, 0]
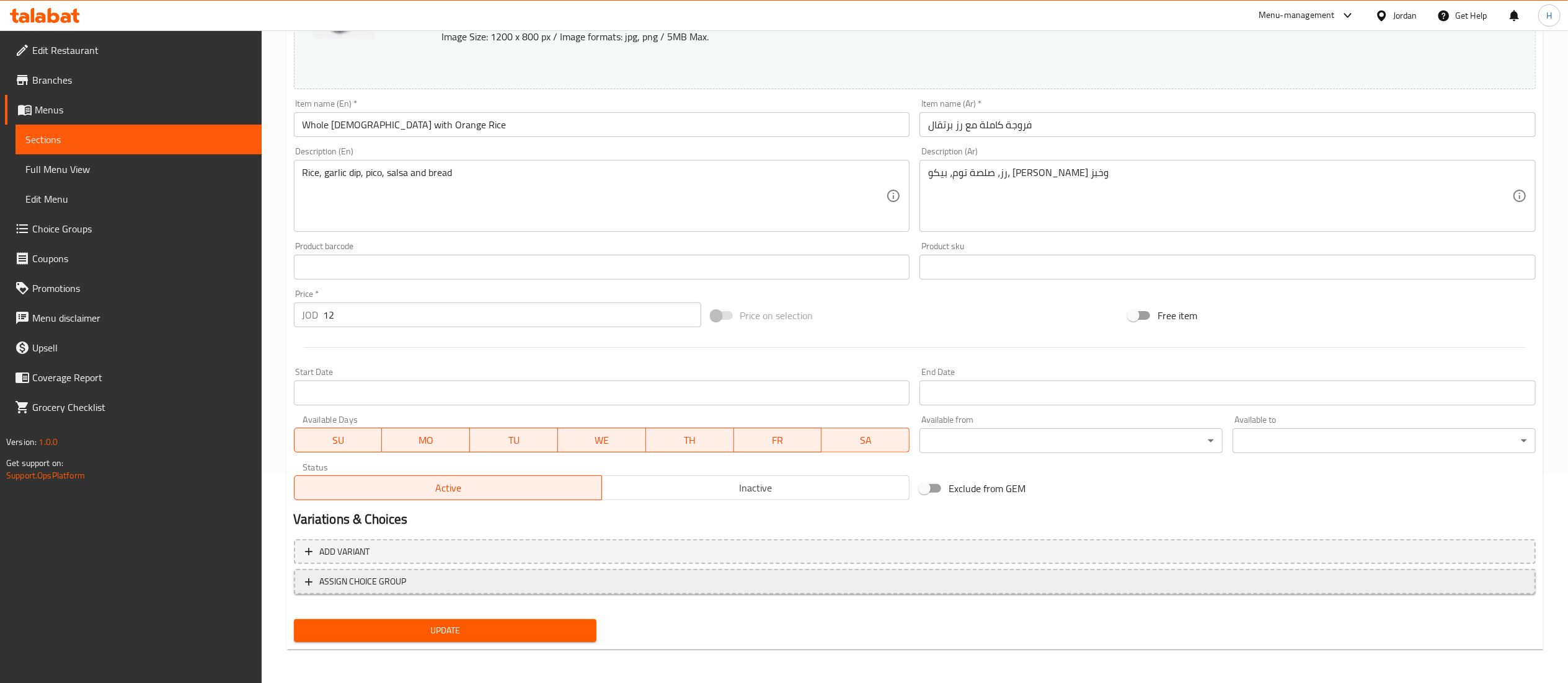
click at [506, 585] on span "ASSIGN CHOICE GROUP" at bounding box center [915, 582] width 1220 height 15
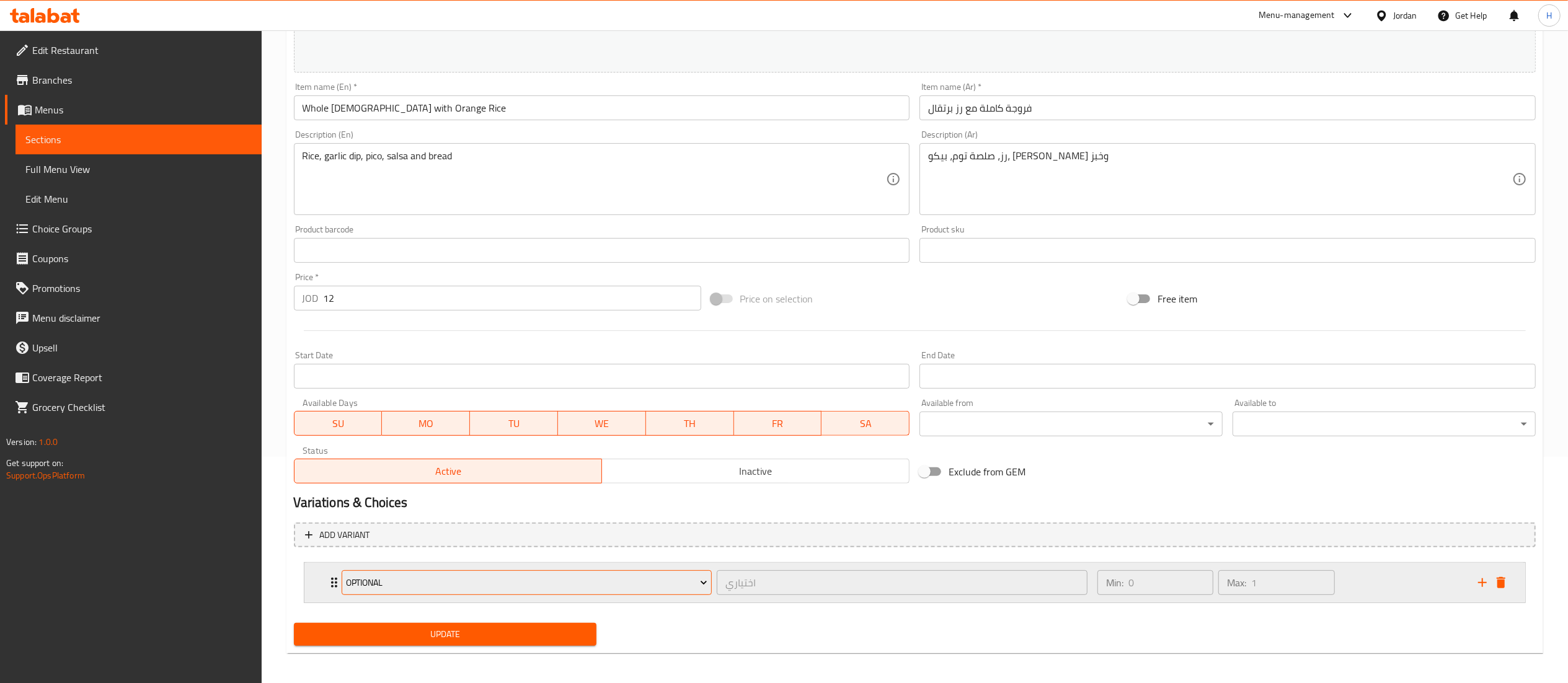
scroll to position [231, 0]
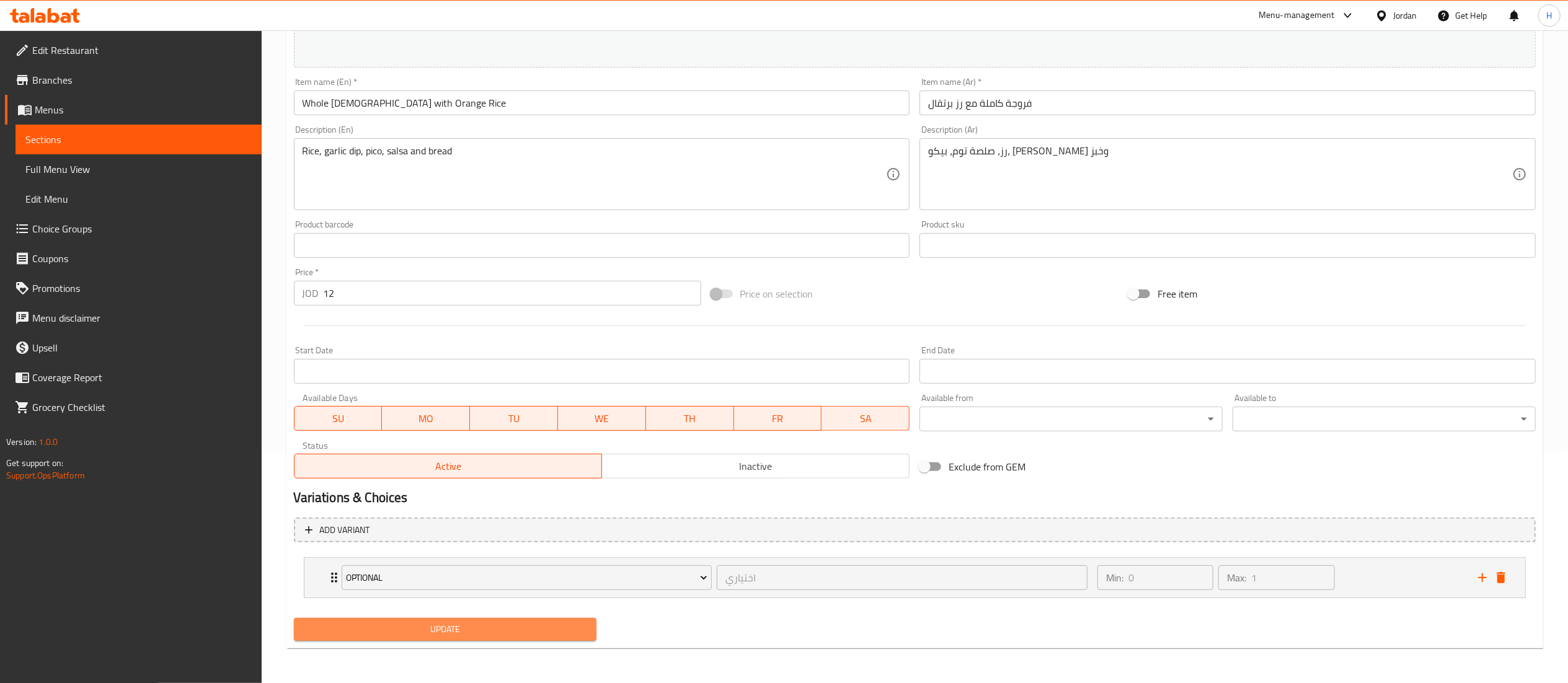
click at [481, 631] on span "Update" at bounding box center [446, 629] width 284 height 15
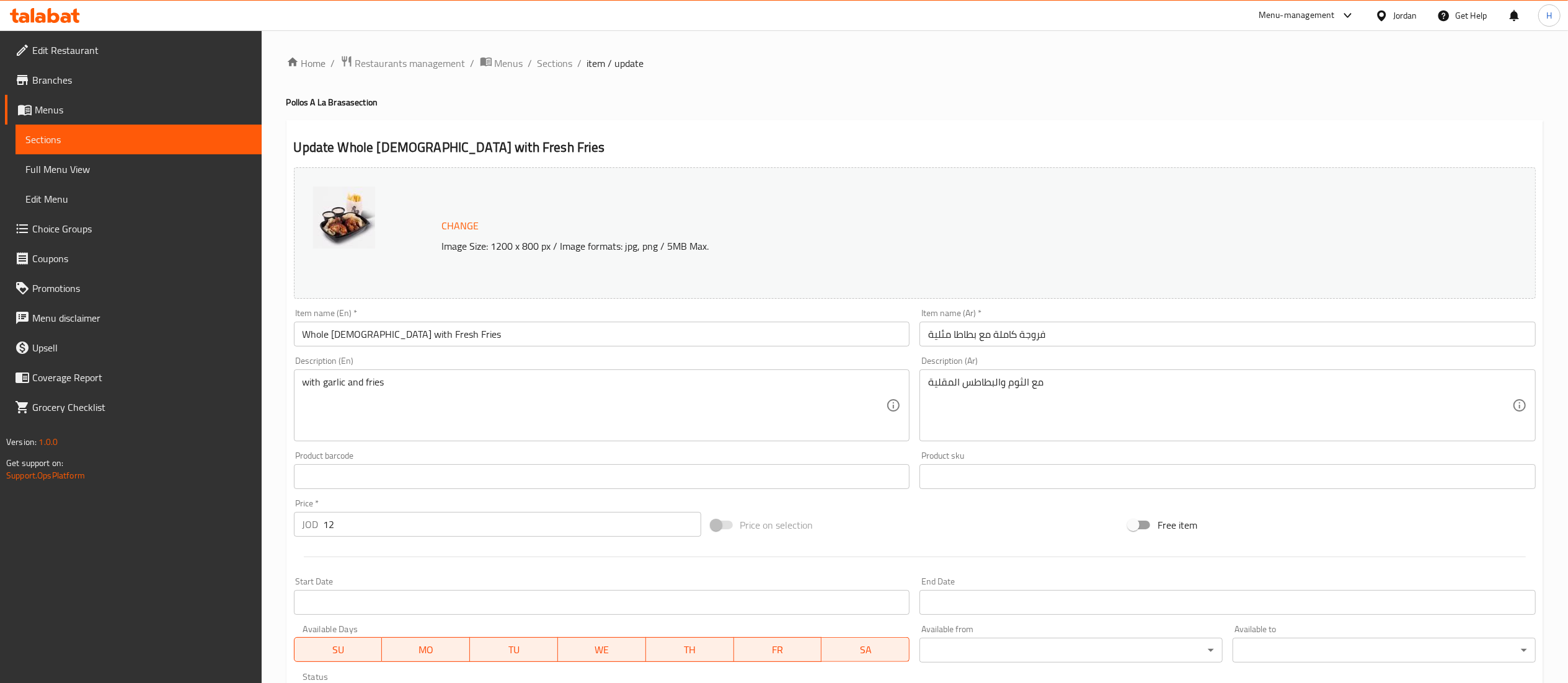
scroll to position [209, 0]
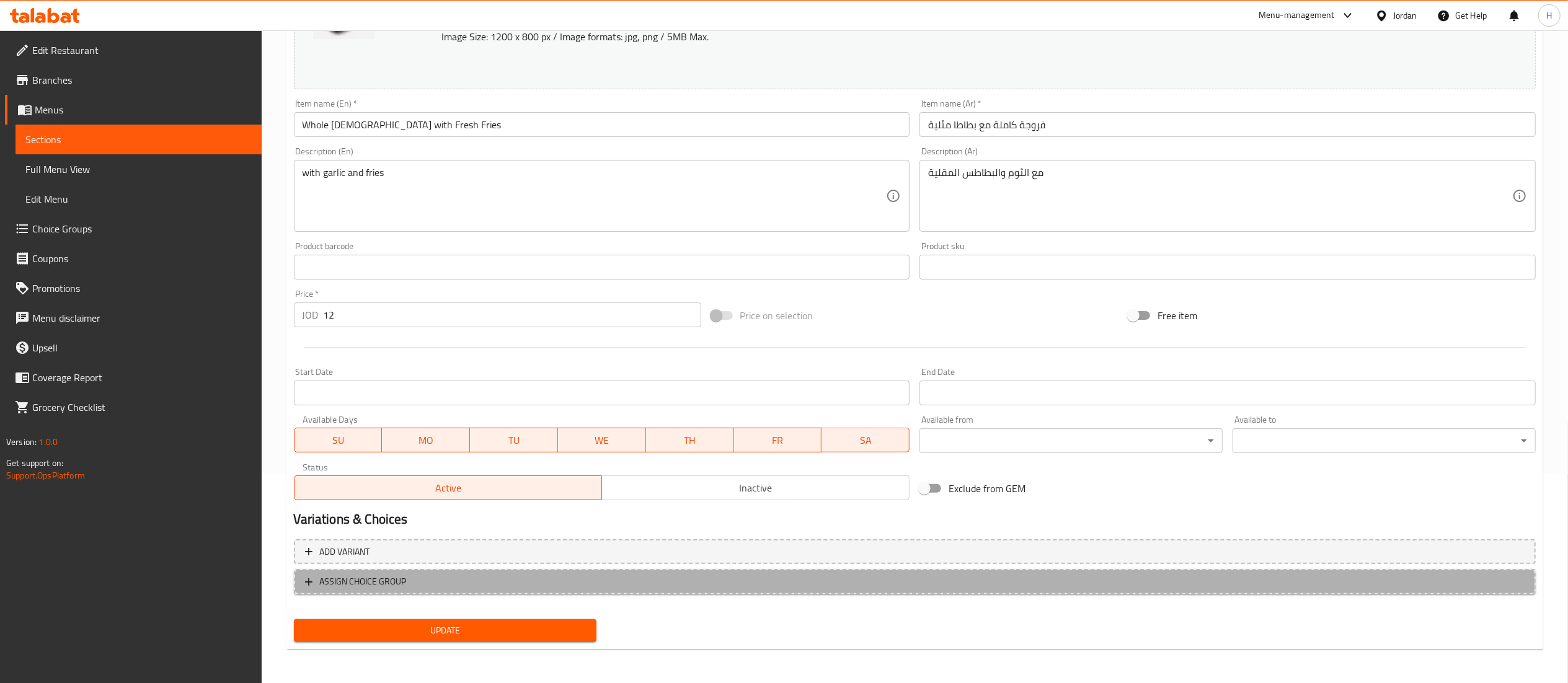
click at [415, 578] on span "ASSIGN CHOICE GROUP" at bounding box center [915, 582] width 1220 height 15
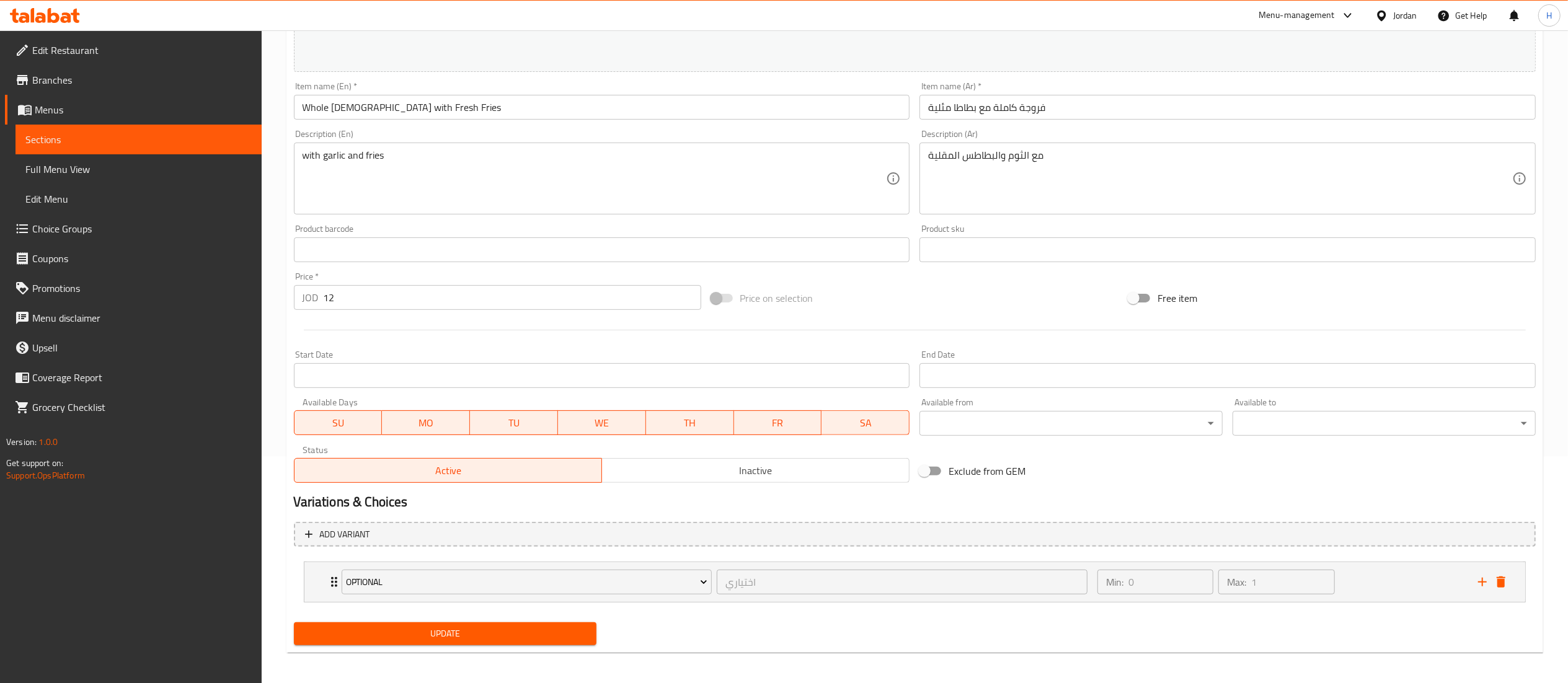
scroll to position [231, 0]
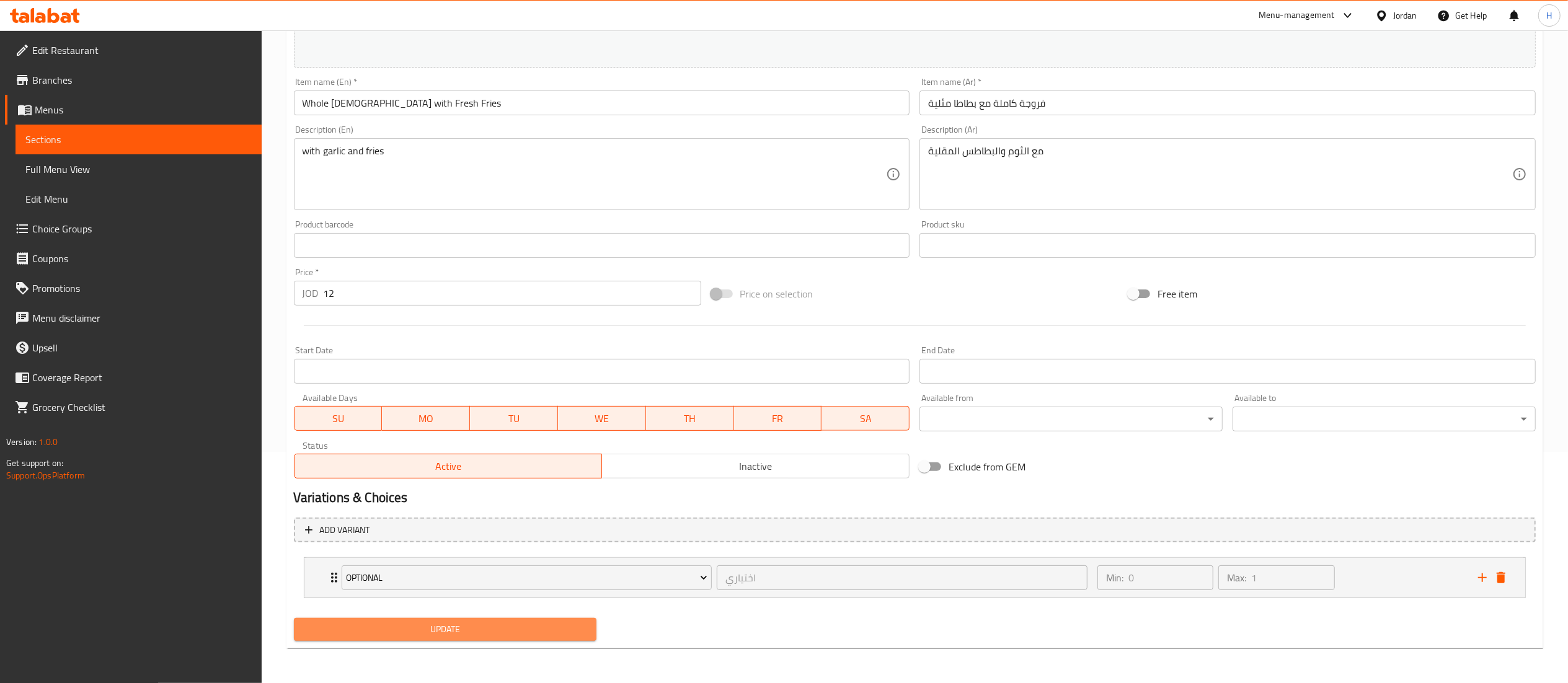
click at [428, 619] on button "Update" at bounding box center [445, 629] width 303 height 23
click at [392, 633] on span "Update" at bounding box center [446, 629] width 284 height 15
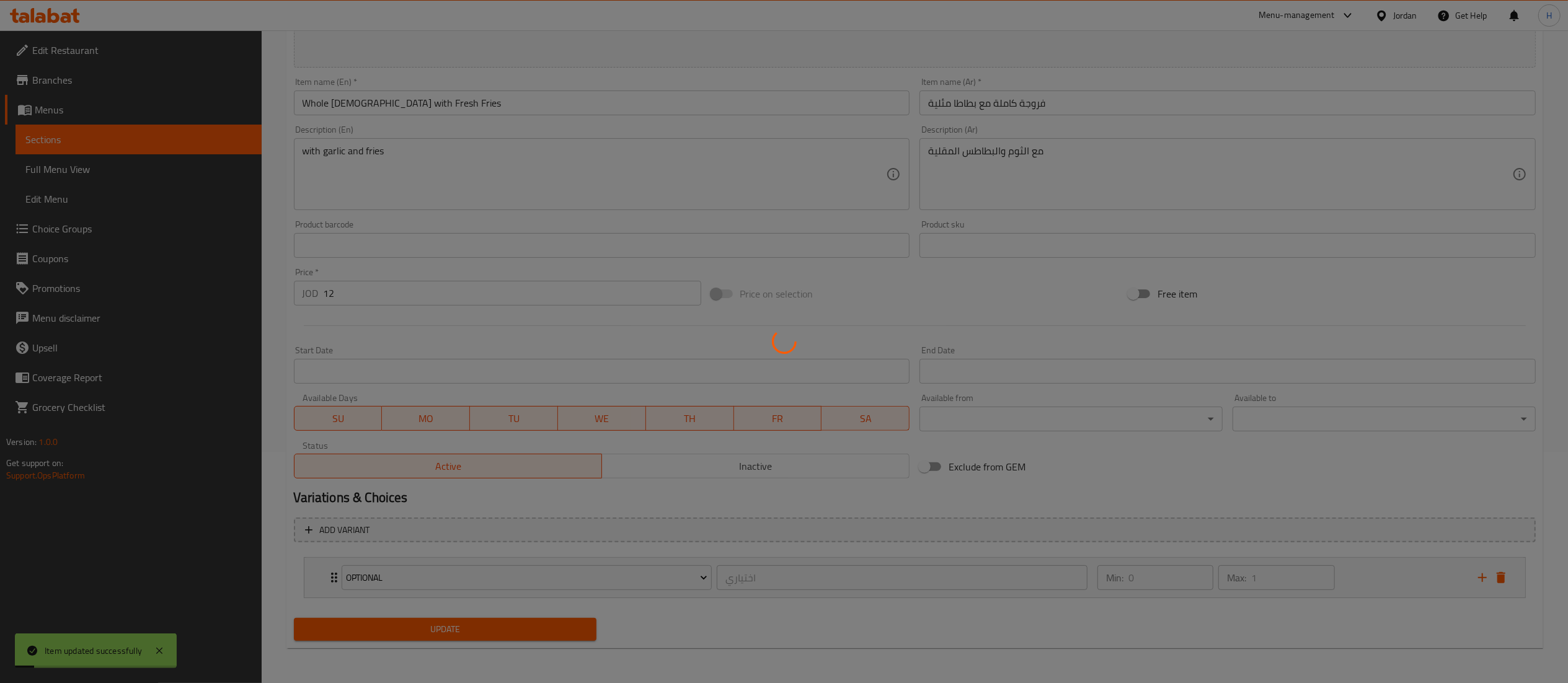
scroll to position [0, 0]
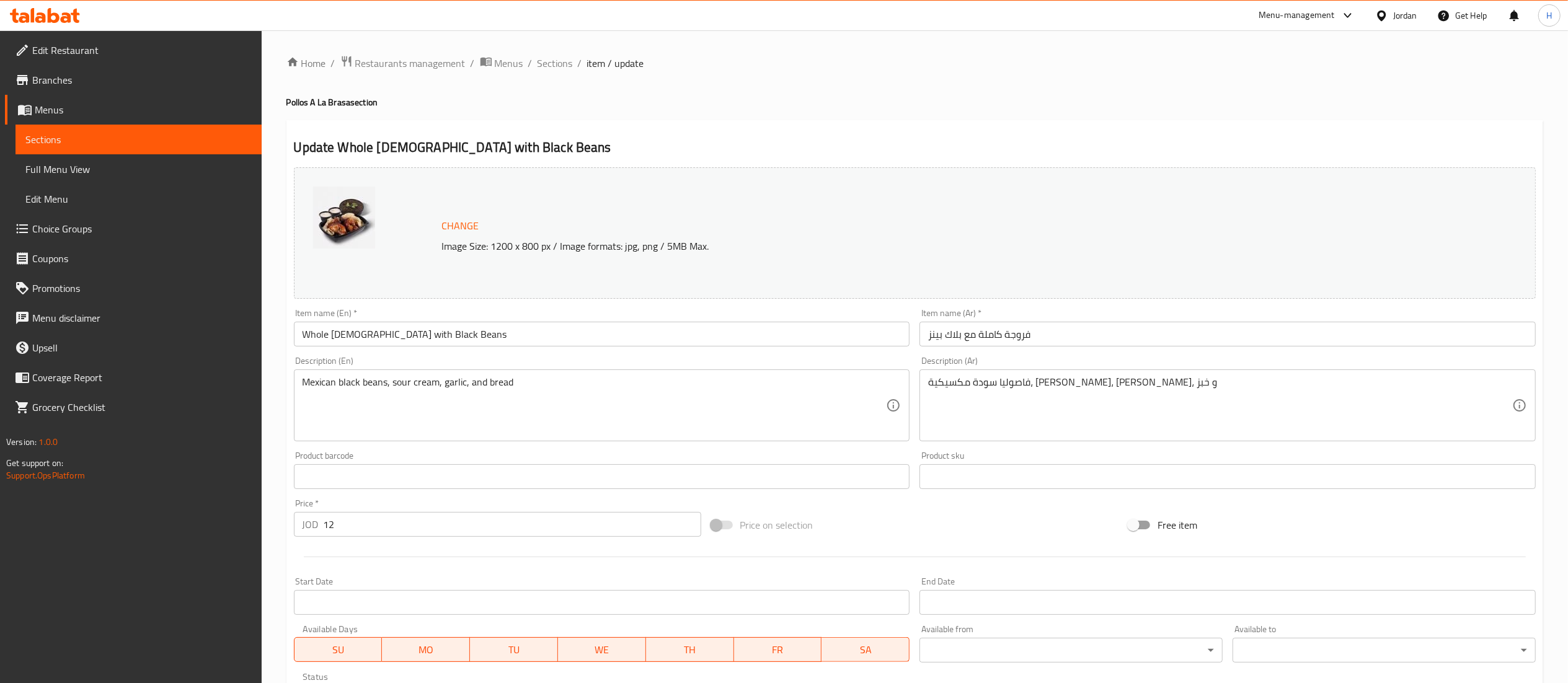
scroll to position [209, 0]
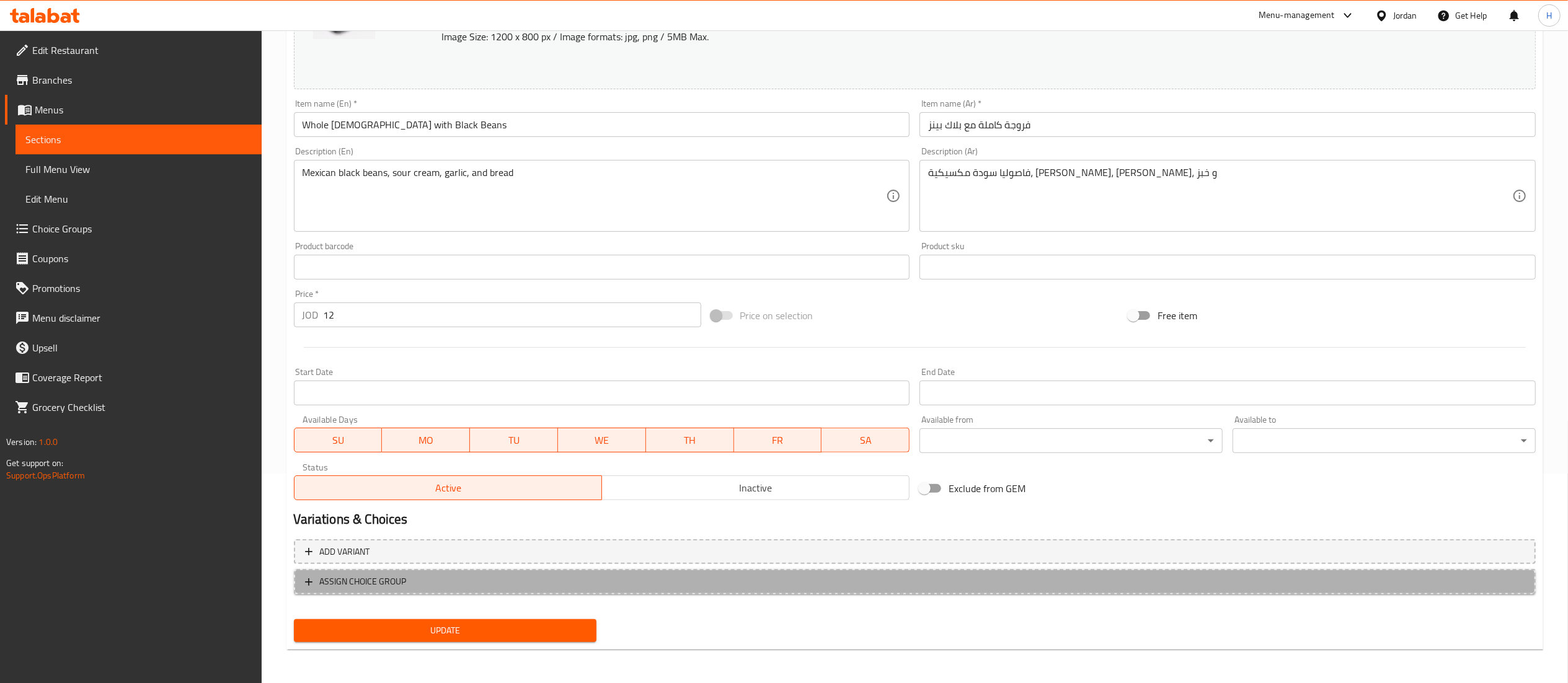
click at [459, 582] on span "ASSIGN CHOICE GROUP" at bounding box center [915, 582] width 1220 height 15
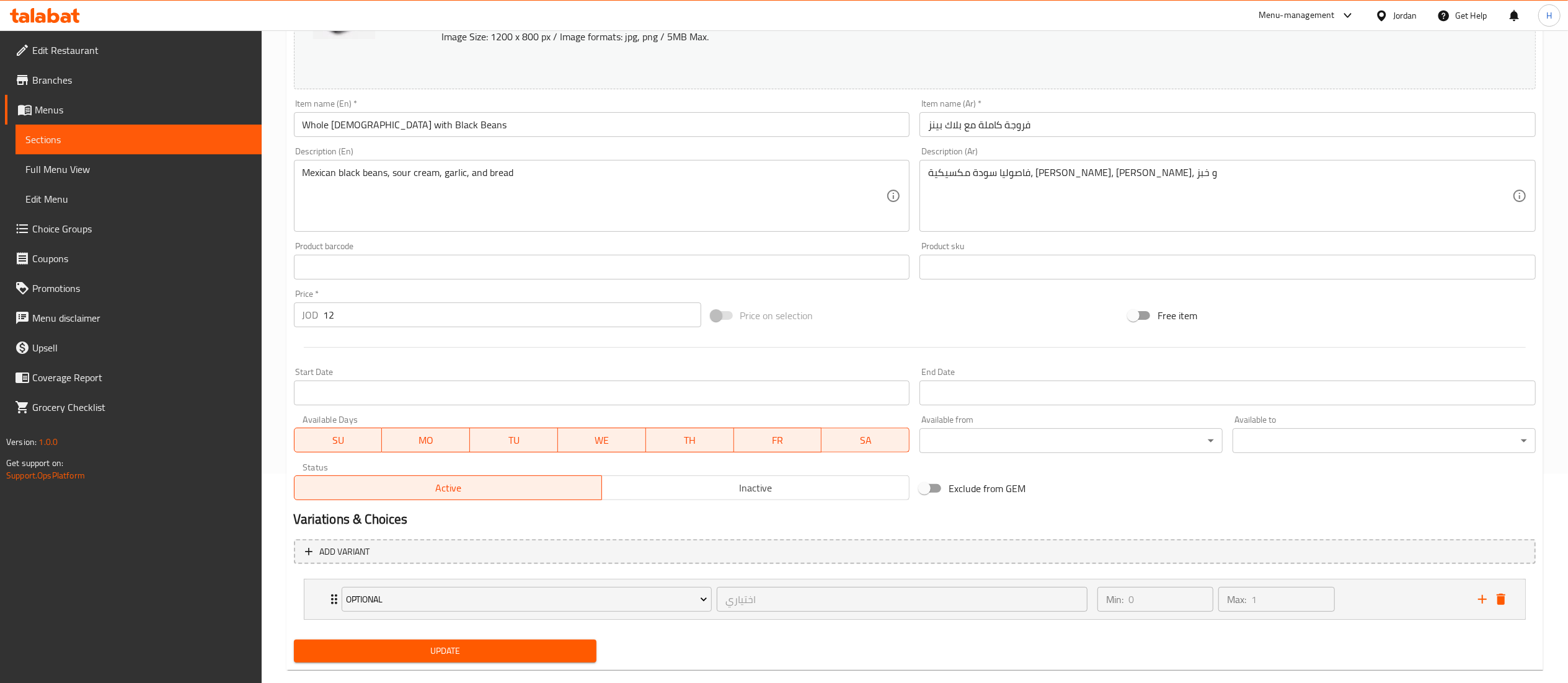
drag, startPoint x: 397, startPoint y: 629, endPoint x: 388, endPoint y: 650, distance: 22.8
click at [395, 643] on div "Change Image Size: 1200 x 800 px / Image formats: jpg, png / 5MB Max. Item name…" at bounding box center [915, 310] width 1252 height 714
click at [388, 650] on span "Update" at bounding box center [446, 651] width 284 height 15
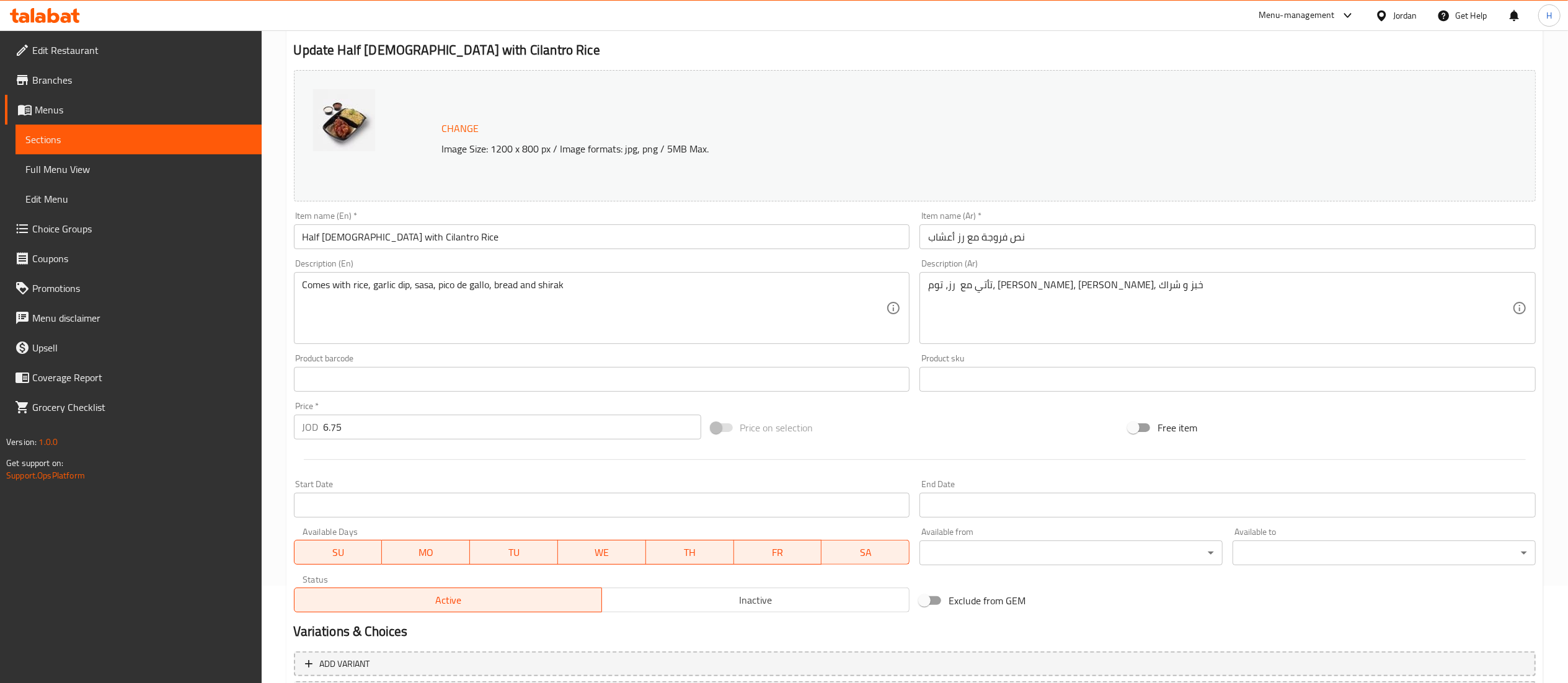
scroll to position [209, 0]
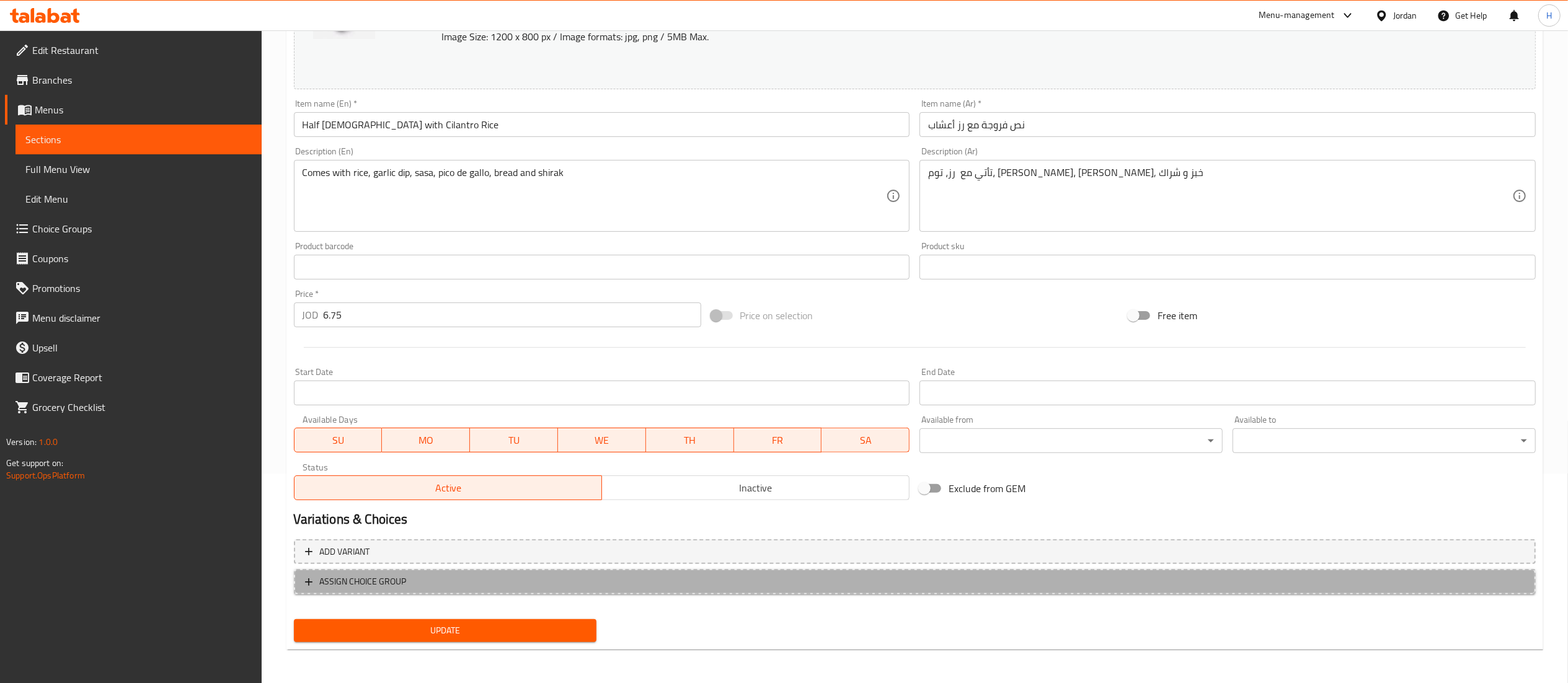
click at [445, 569] on button "ASSIGN CHOICE GROUP" at bounding box center [915, 582] width 1242 height 26
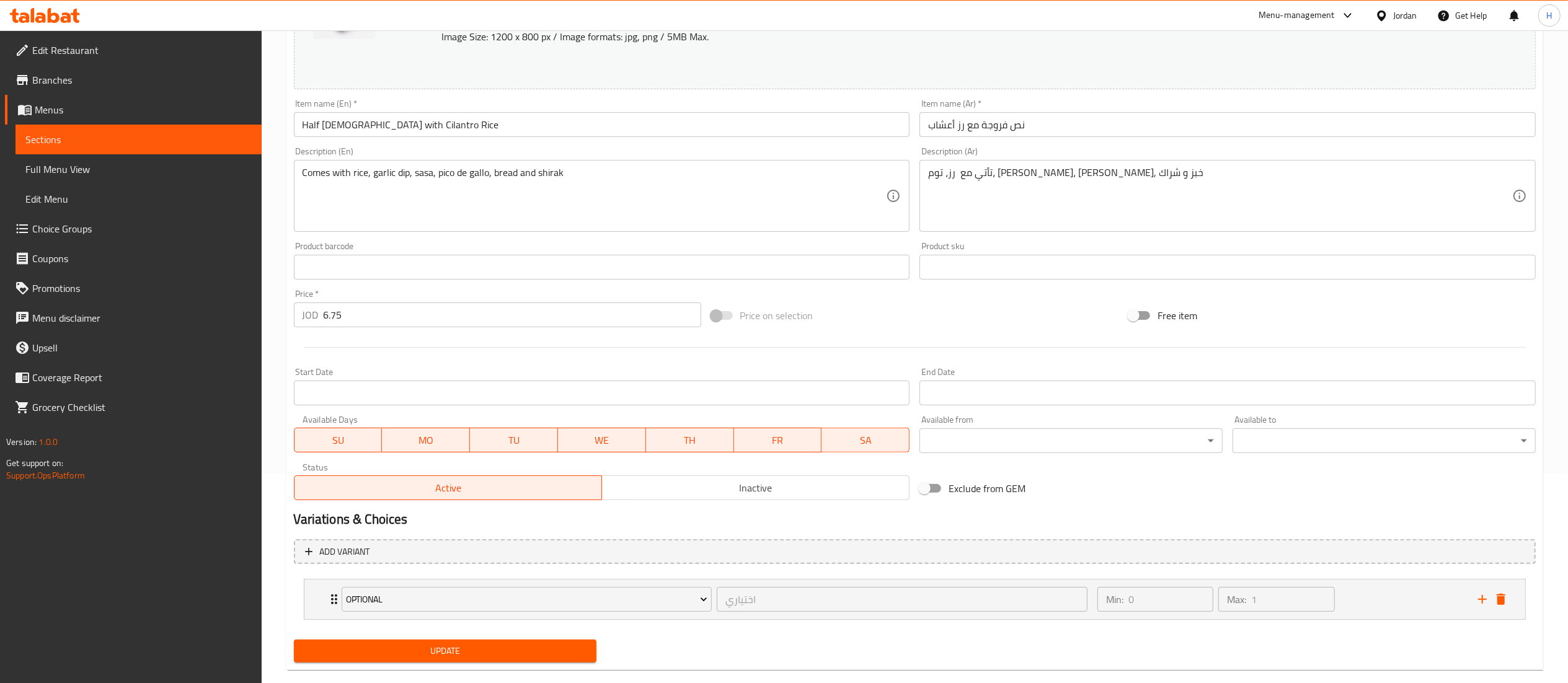
click at [454, 650] on span "Update" at bounding box center [446, 651] width 284 height 15
click at [482, 654] on span "Update" at bounding box center [446, 651] width 284 height 15
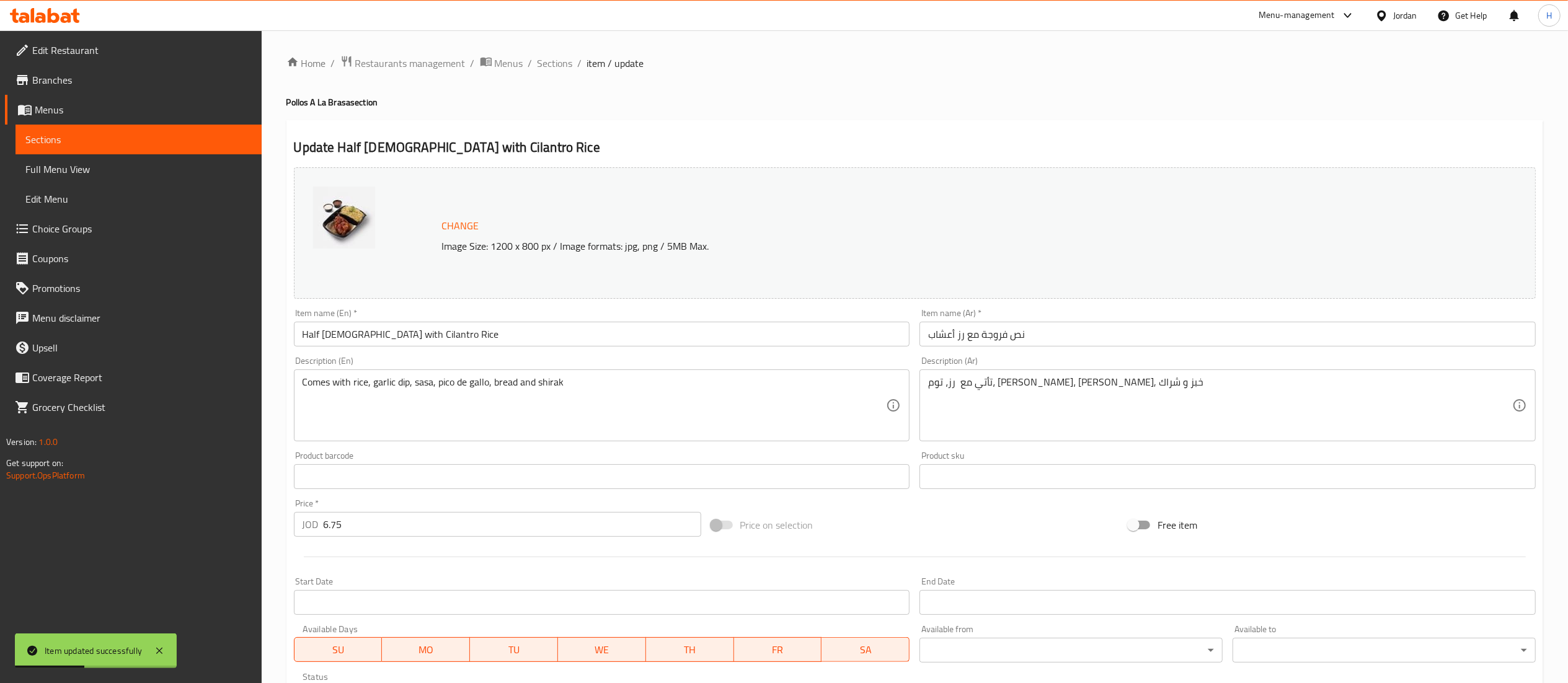
scroll to position [231, 0]
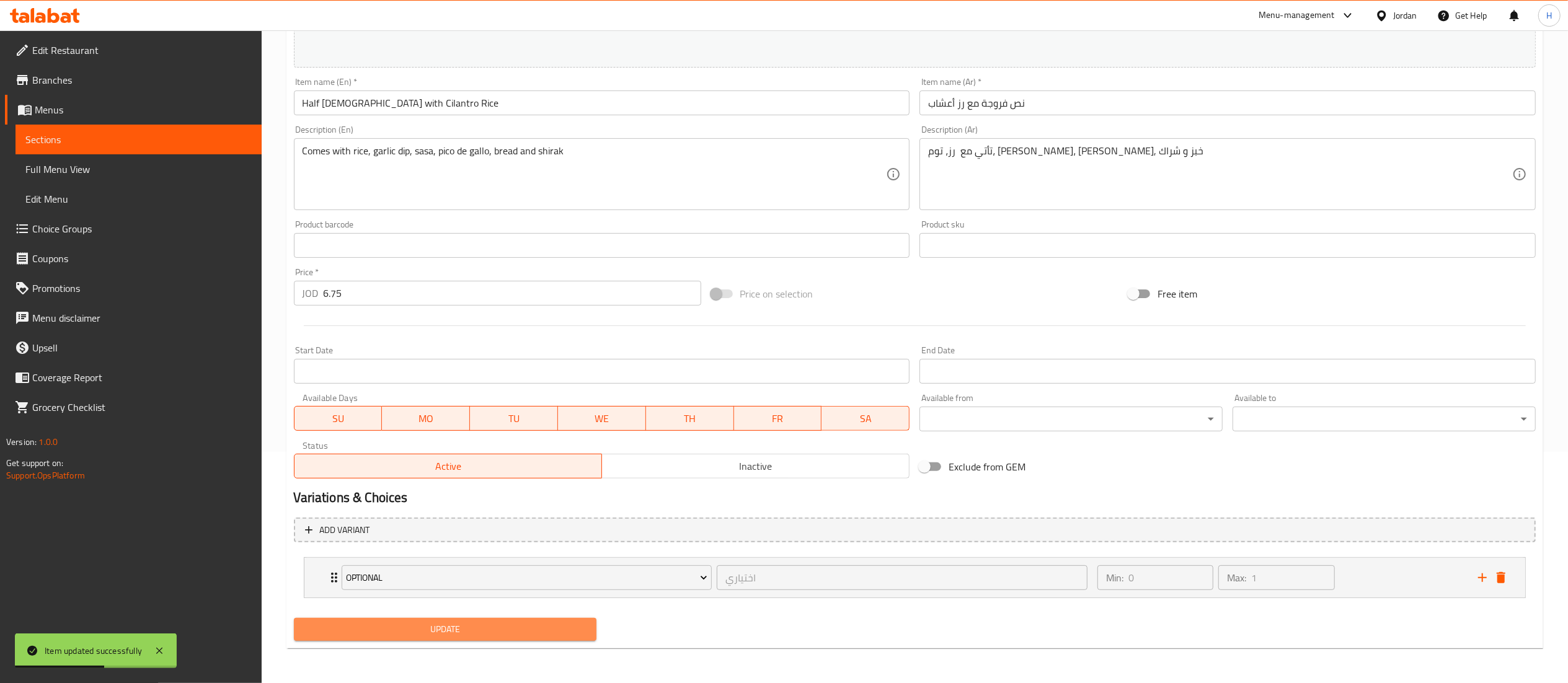
click at [558, 639] on button "Update" at bounding box center [445, 629] width 303 height 23
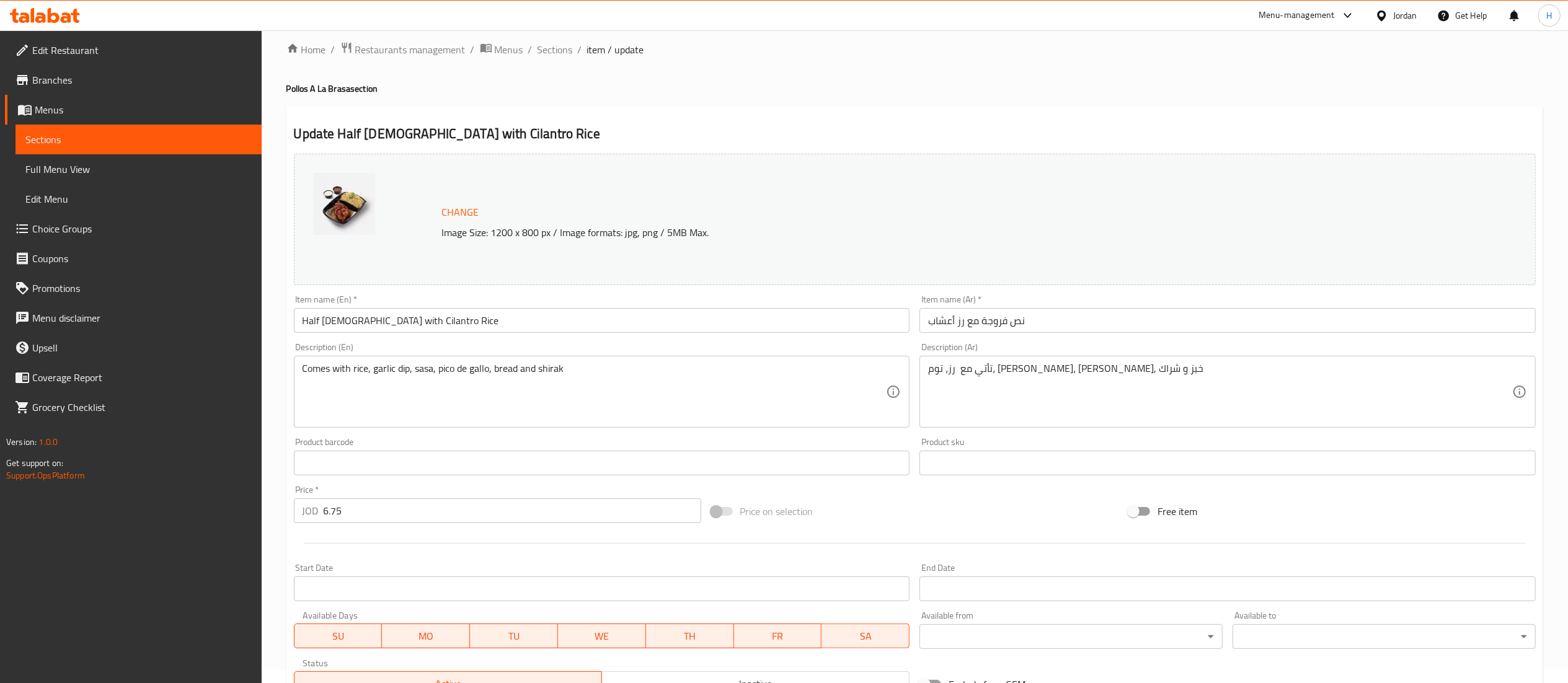
scroll to position [0, 0]
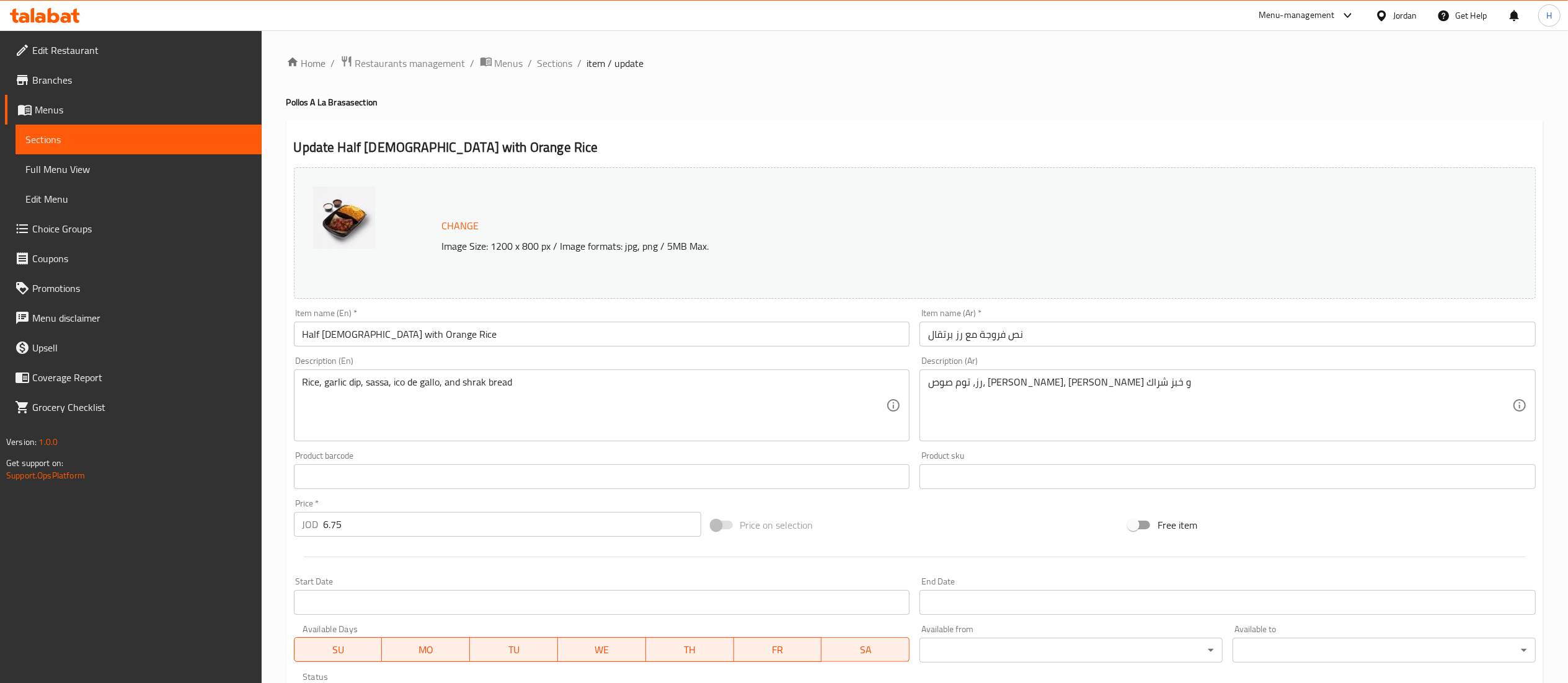
scroll to position [209, 0]
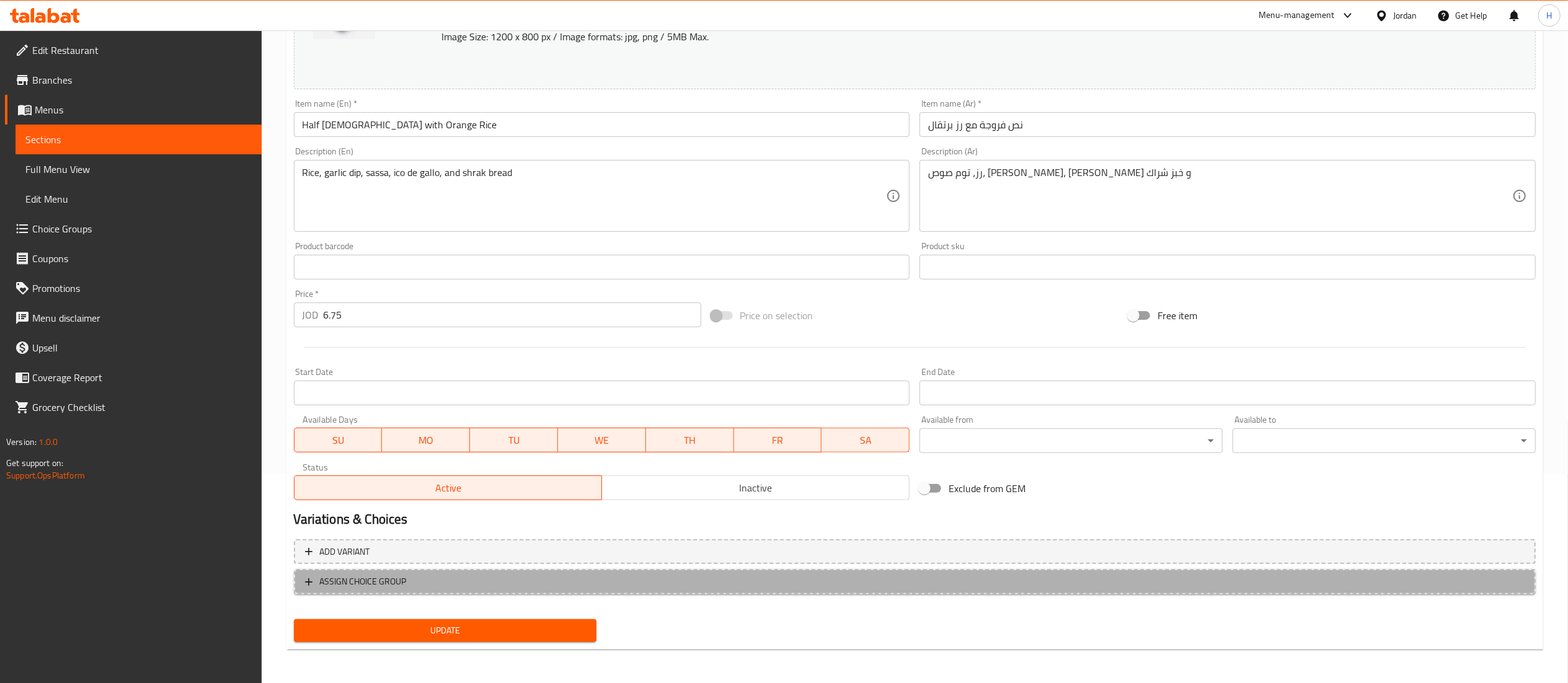
click at [395, 580] on span "ASSIGN CHOICE GROUP" at bounding box center [363, 582] width 87 height 15
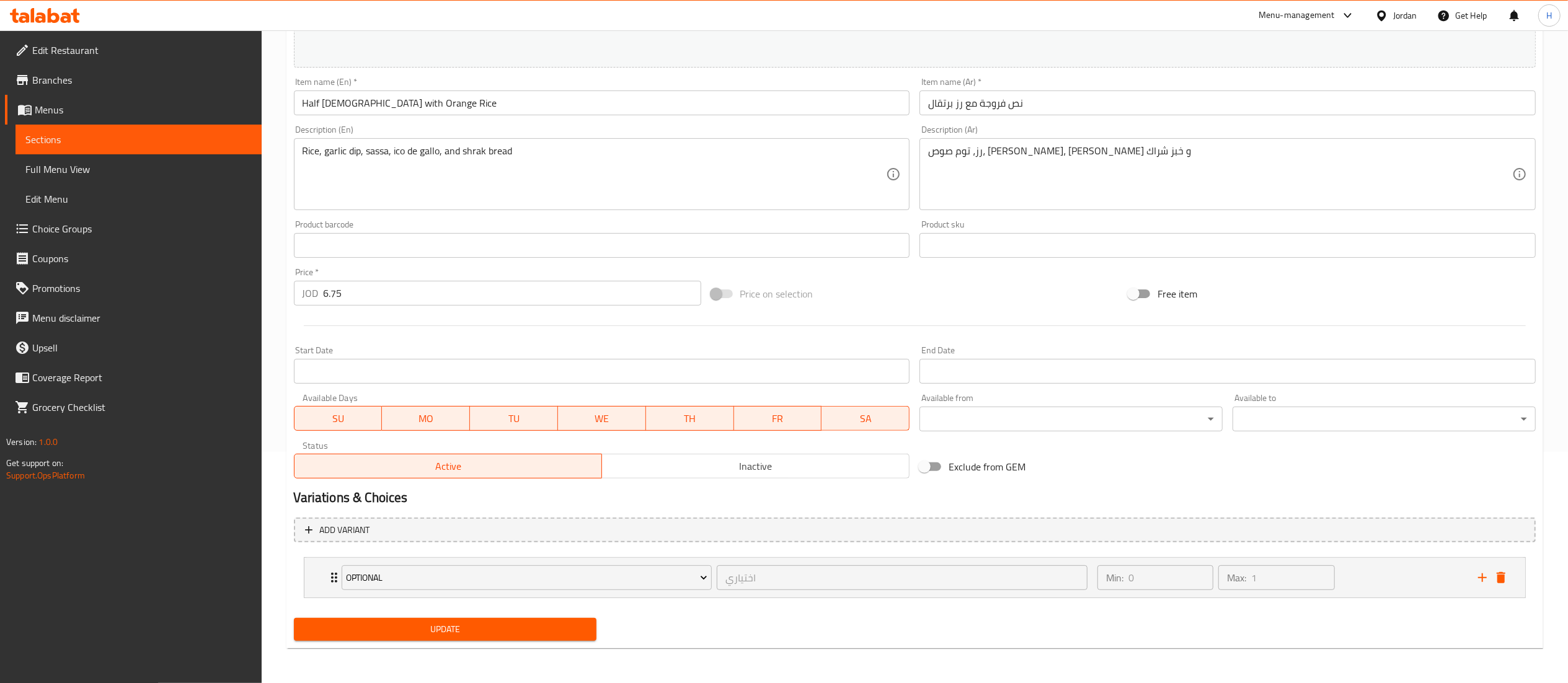
click at [406, 629] on span "Update" at bounding box center [446, 629] width 284 height 15
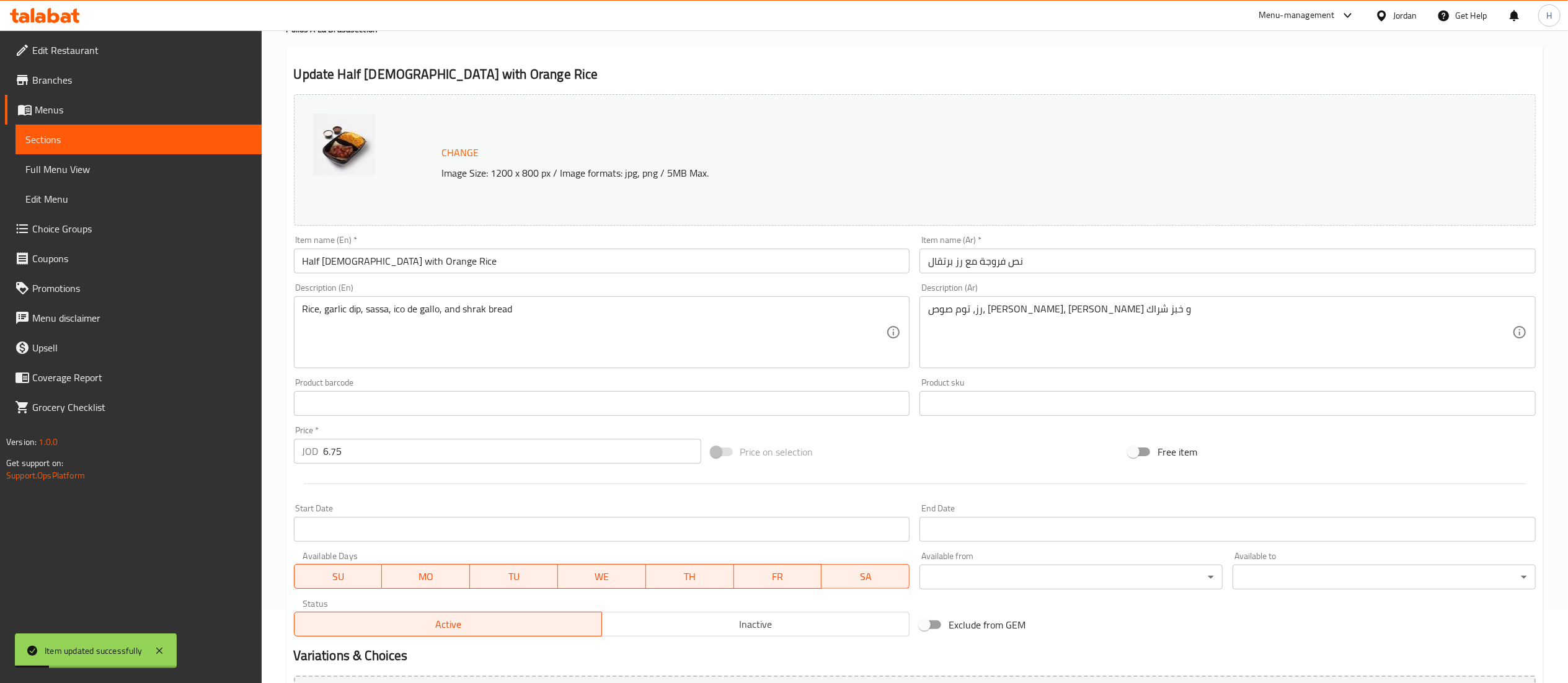
scroll to position [0, 0]
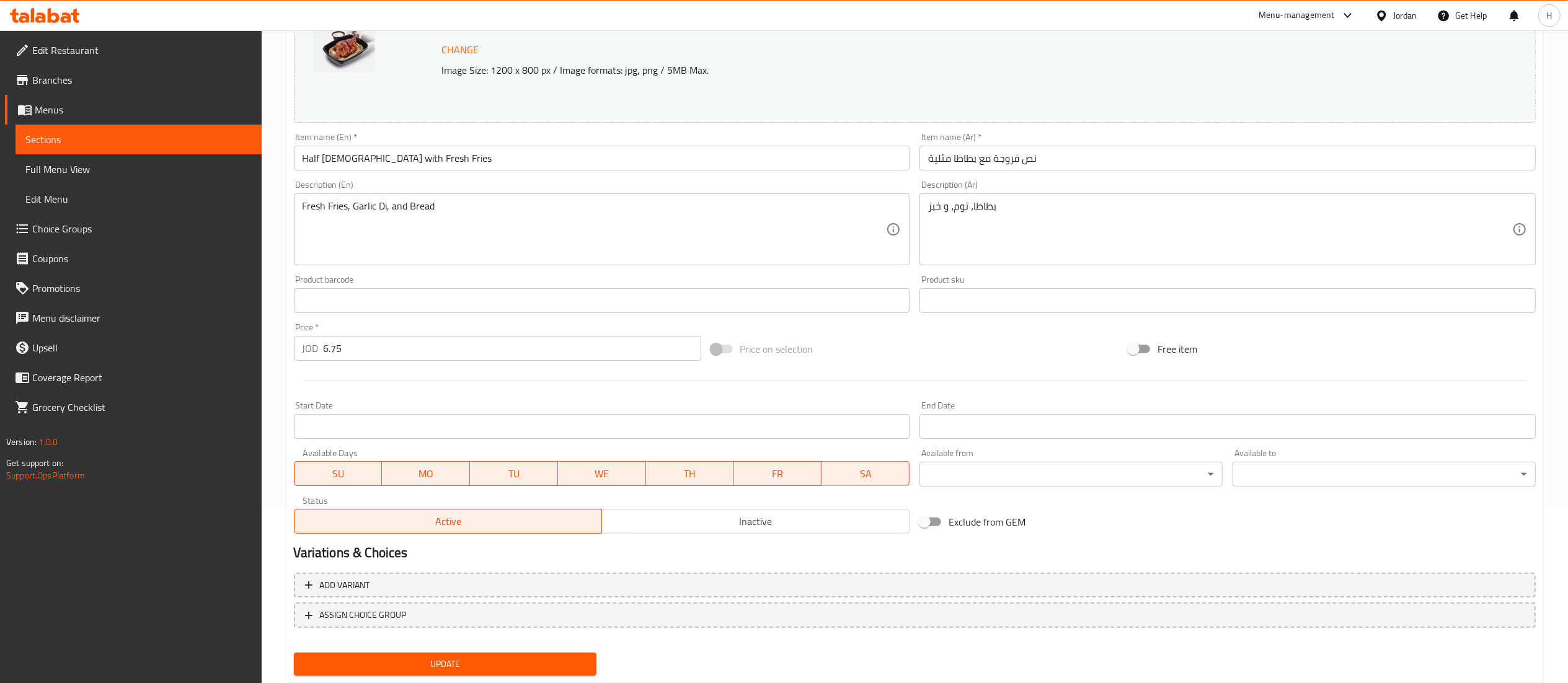
scroll to position [209, 0]
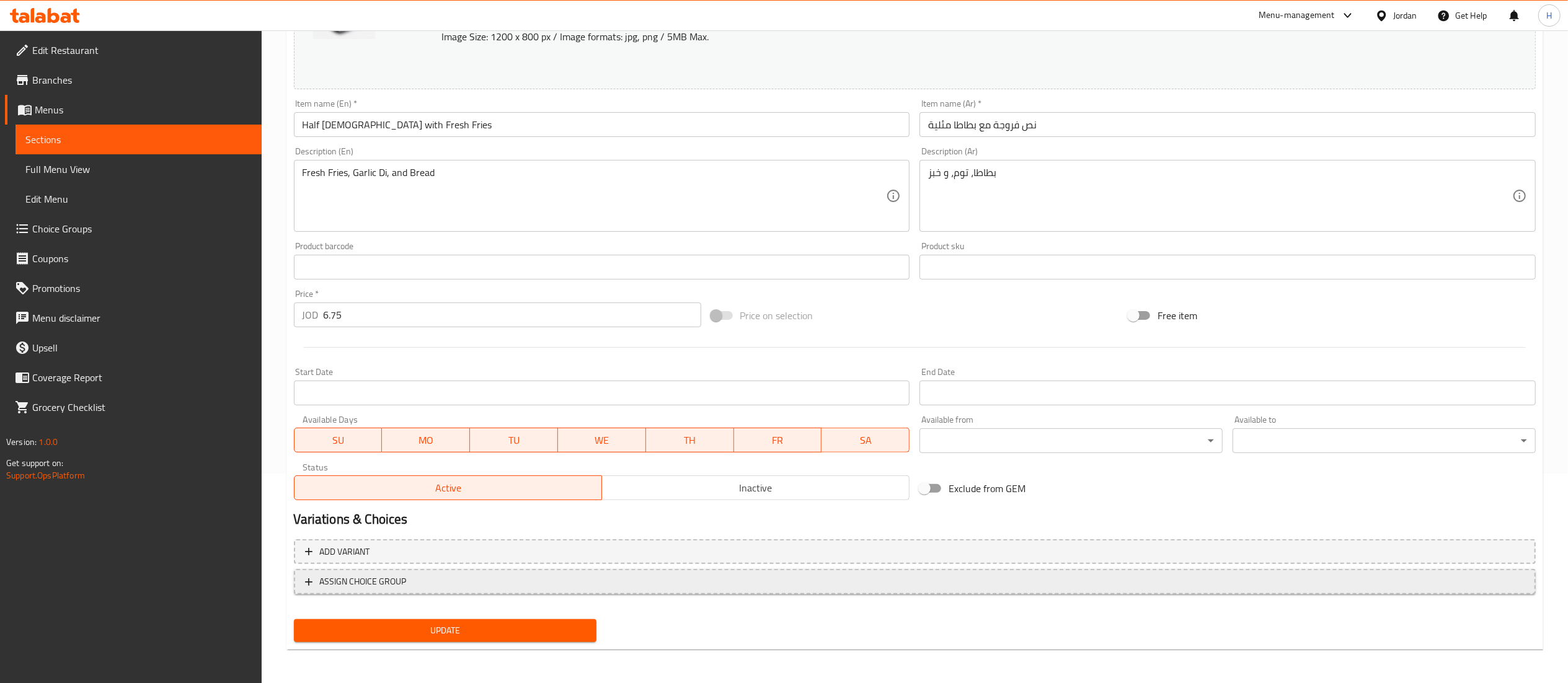
click at [442, 579] on span "ASSIGN CHOICE GROUP" at bounding box center [915, 582] width 1220 height 15
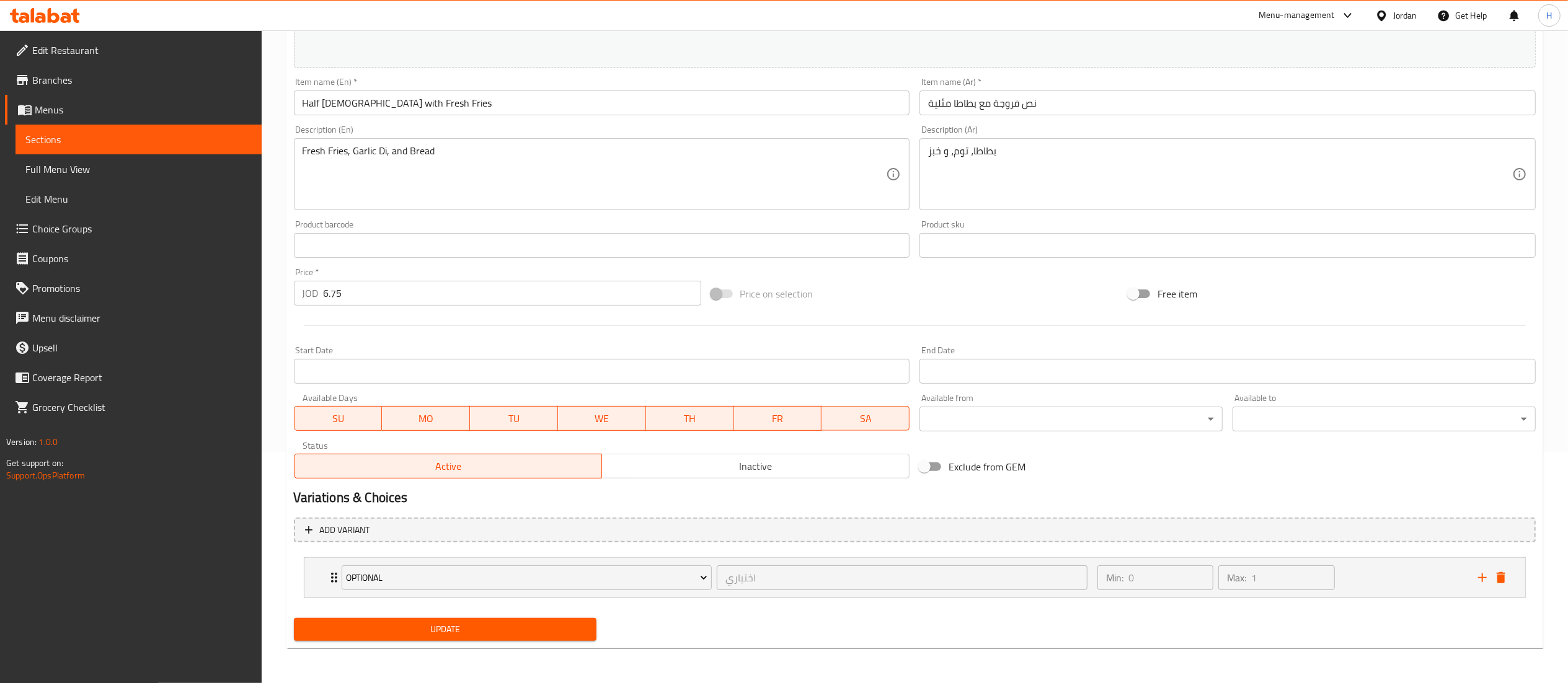
click at [424, 624] on span "Update" at bounding box center [446, 629] width 284 height 15
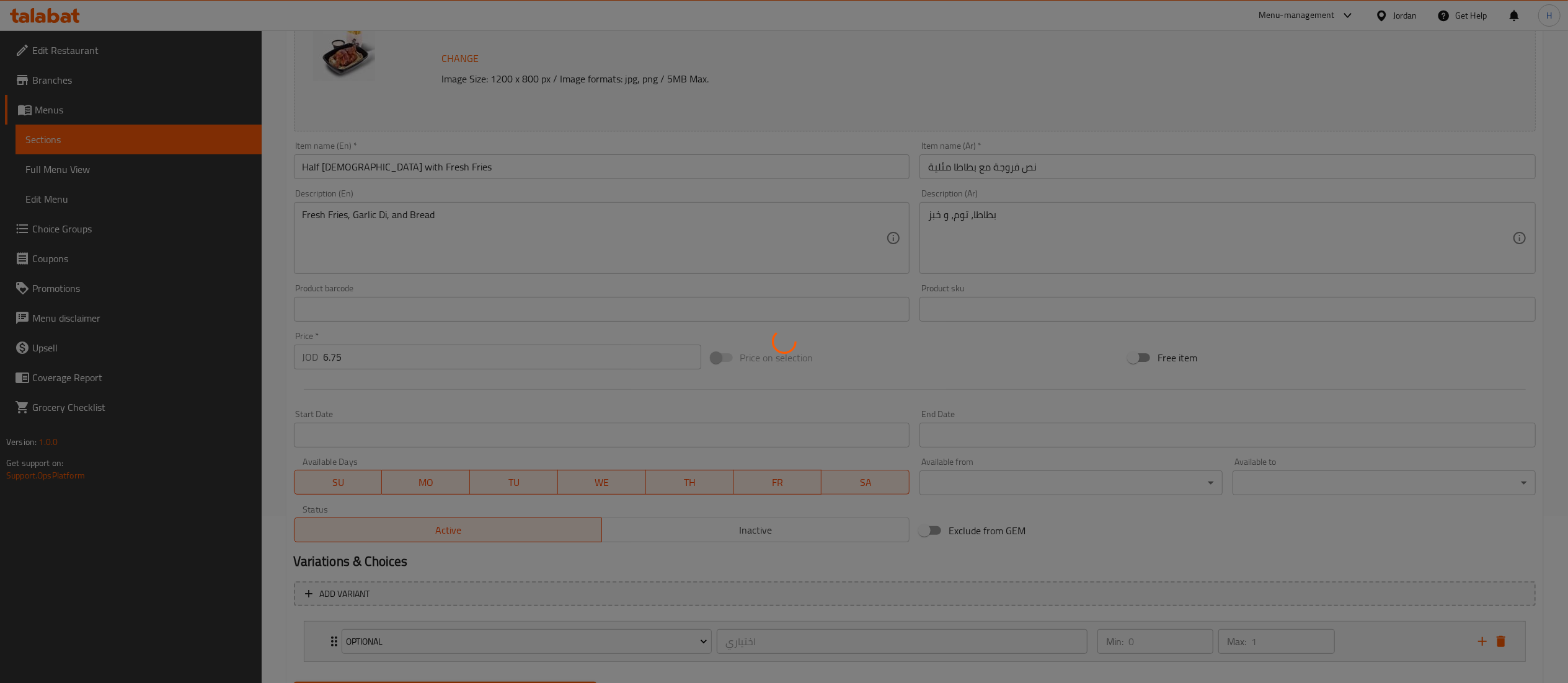
scroll to position [0, 0]
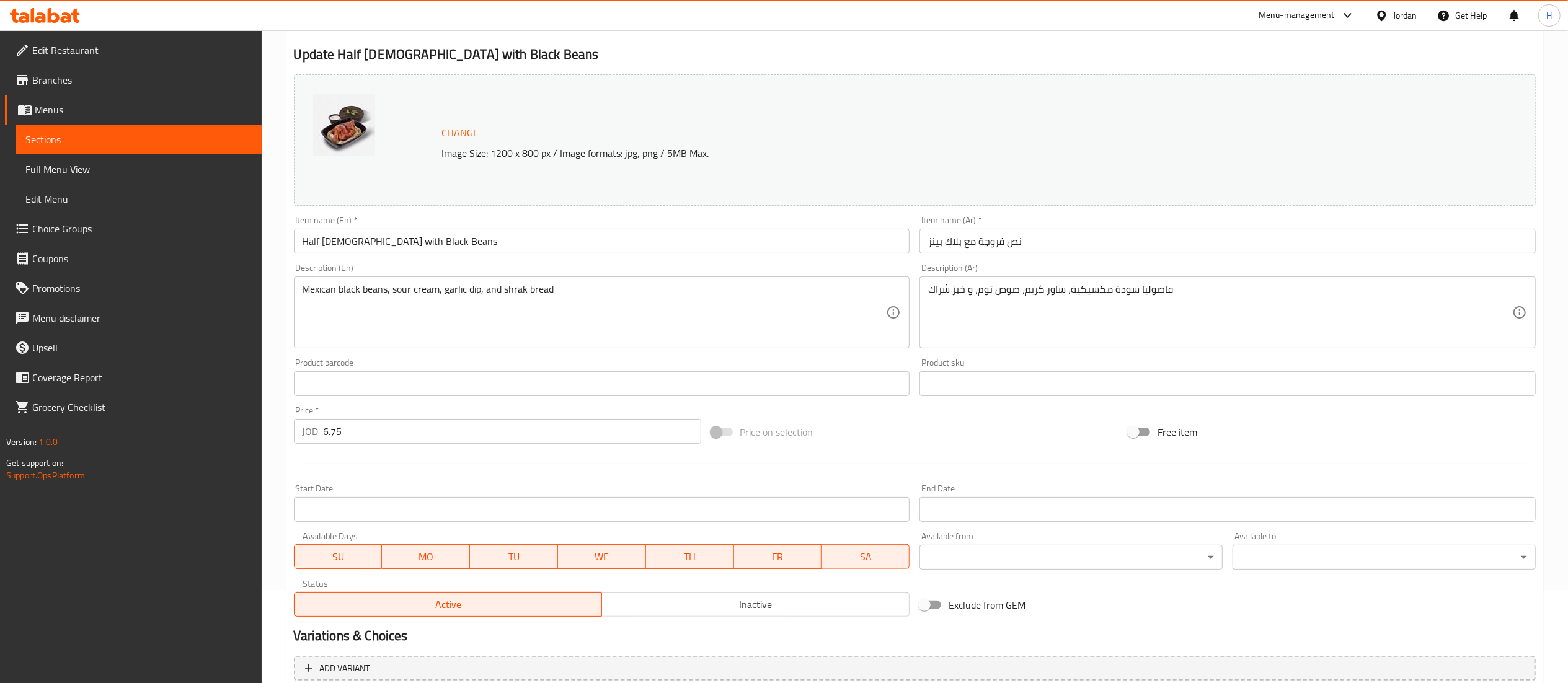
scroll to position [209, 0]
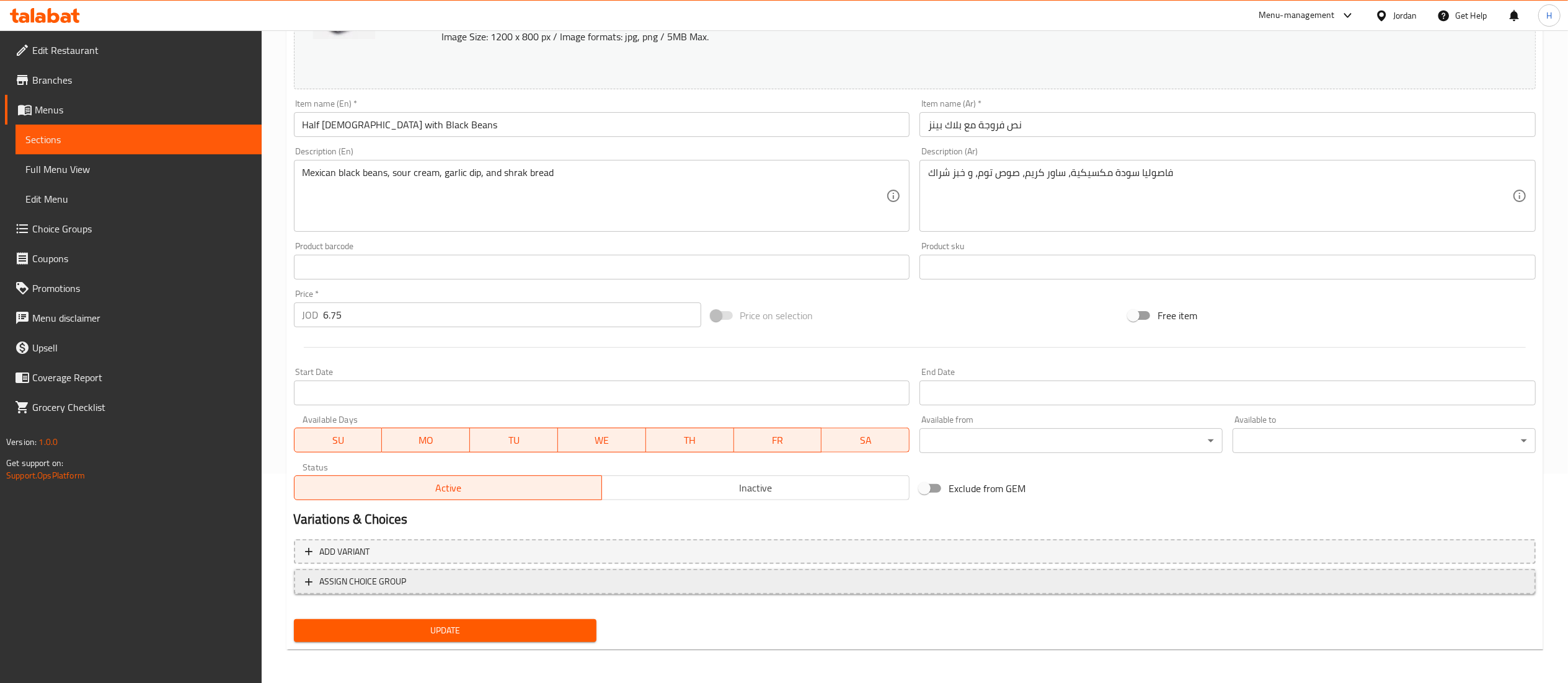
click at [468, 580] on span "ASSIGN CHOICE GROUP" at bounding box center [915, 582] width 1220 height 15
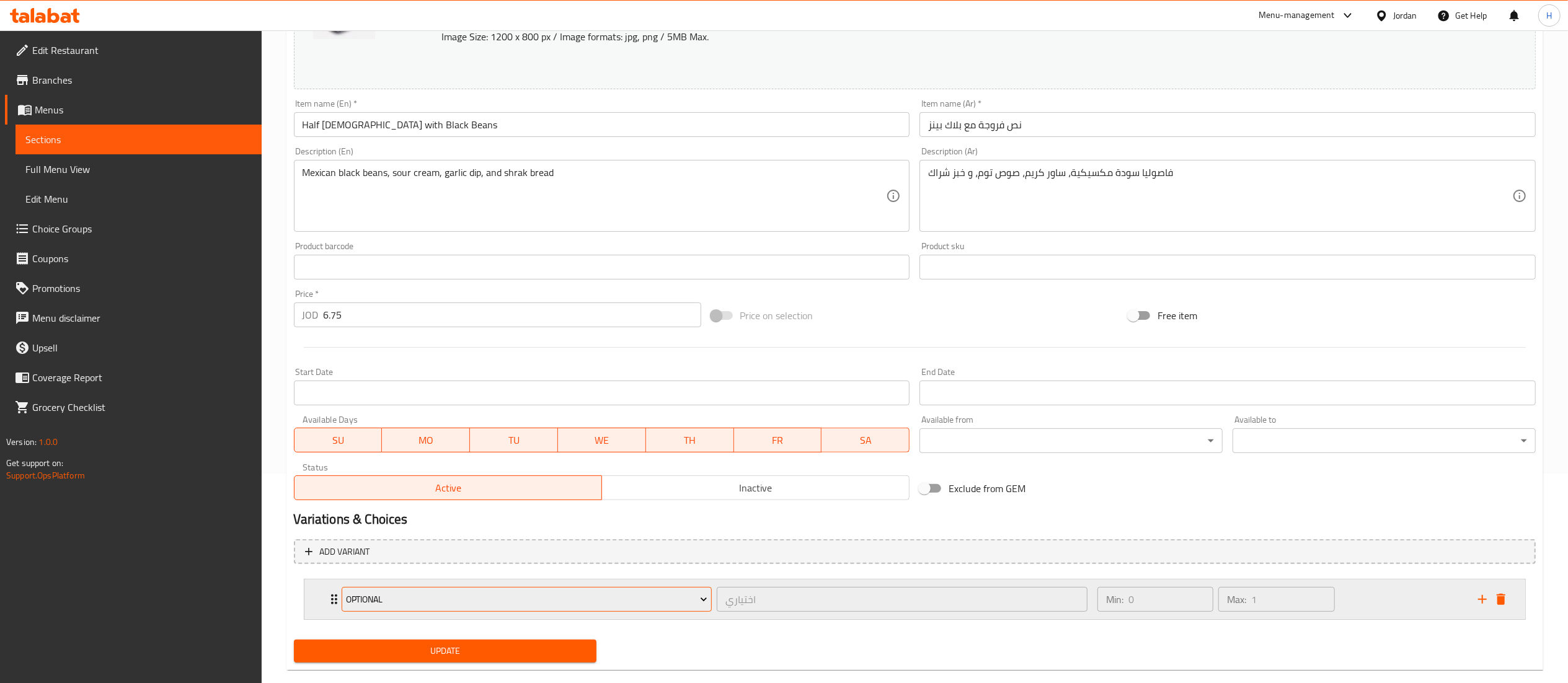
scroll to position [231, 0]
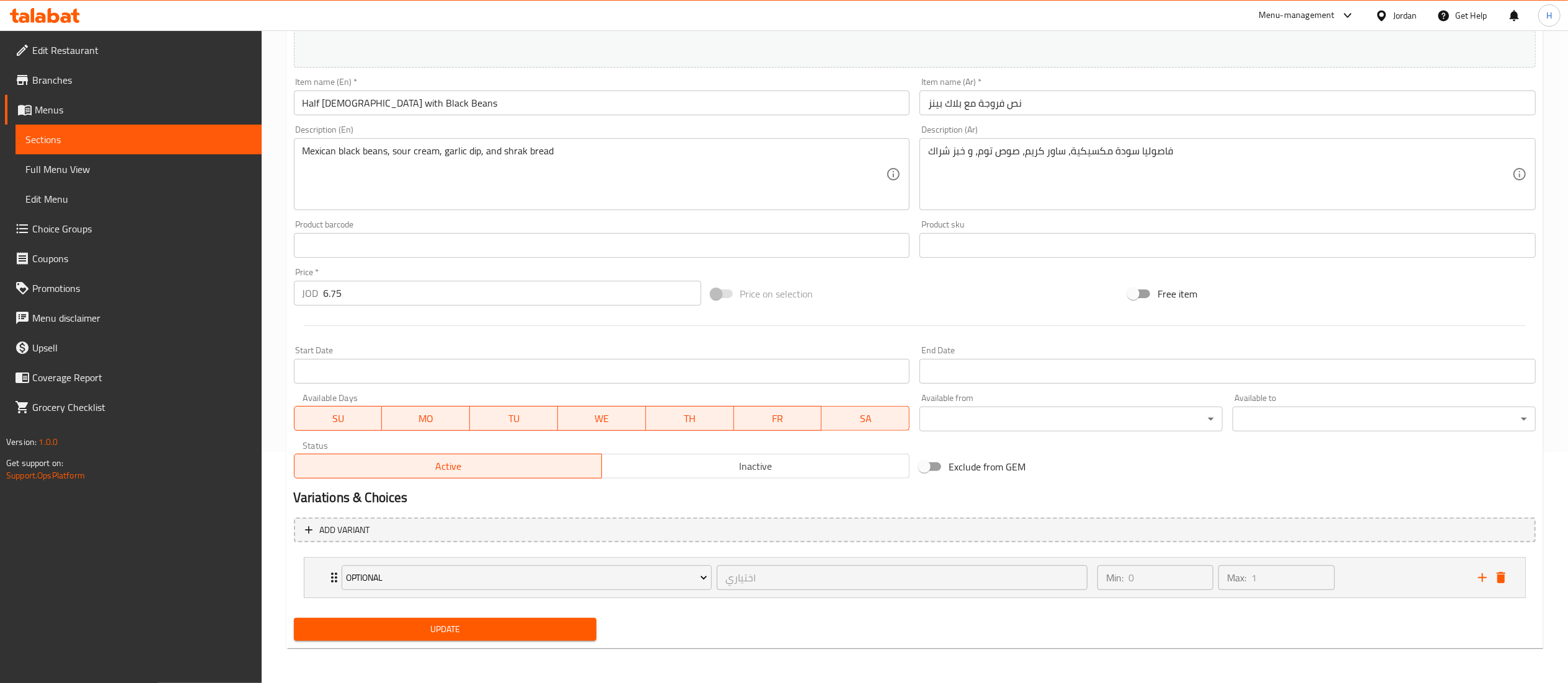
click at [460, 624] on span "Update" at bounding box center [446, 629] width 284 height 15
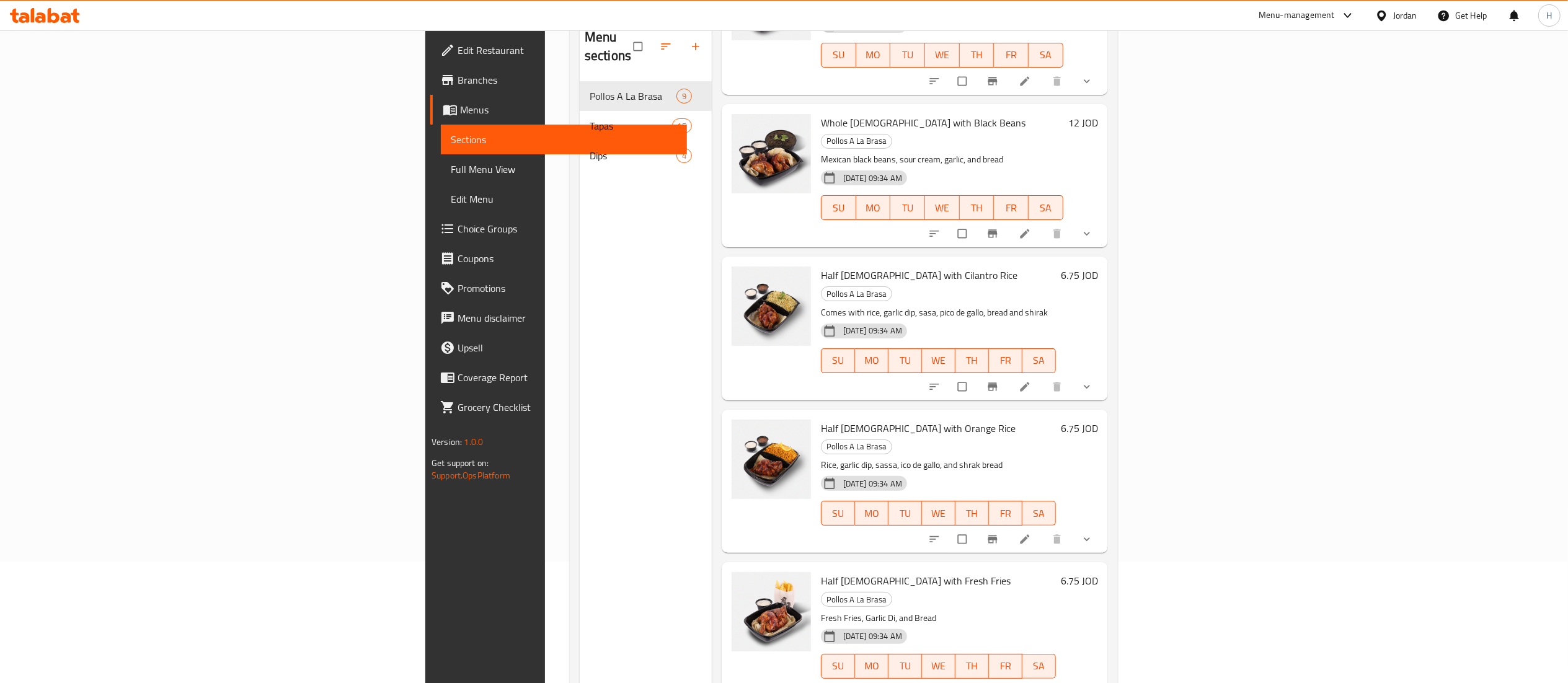
scroll to position [174, 0]
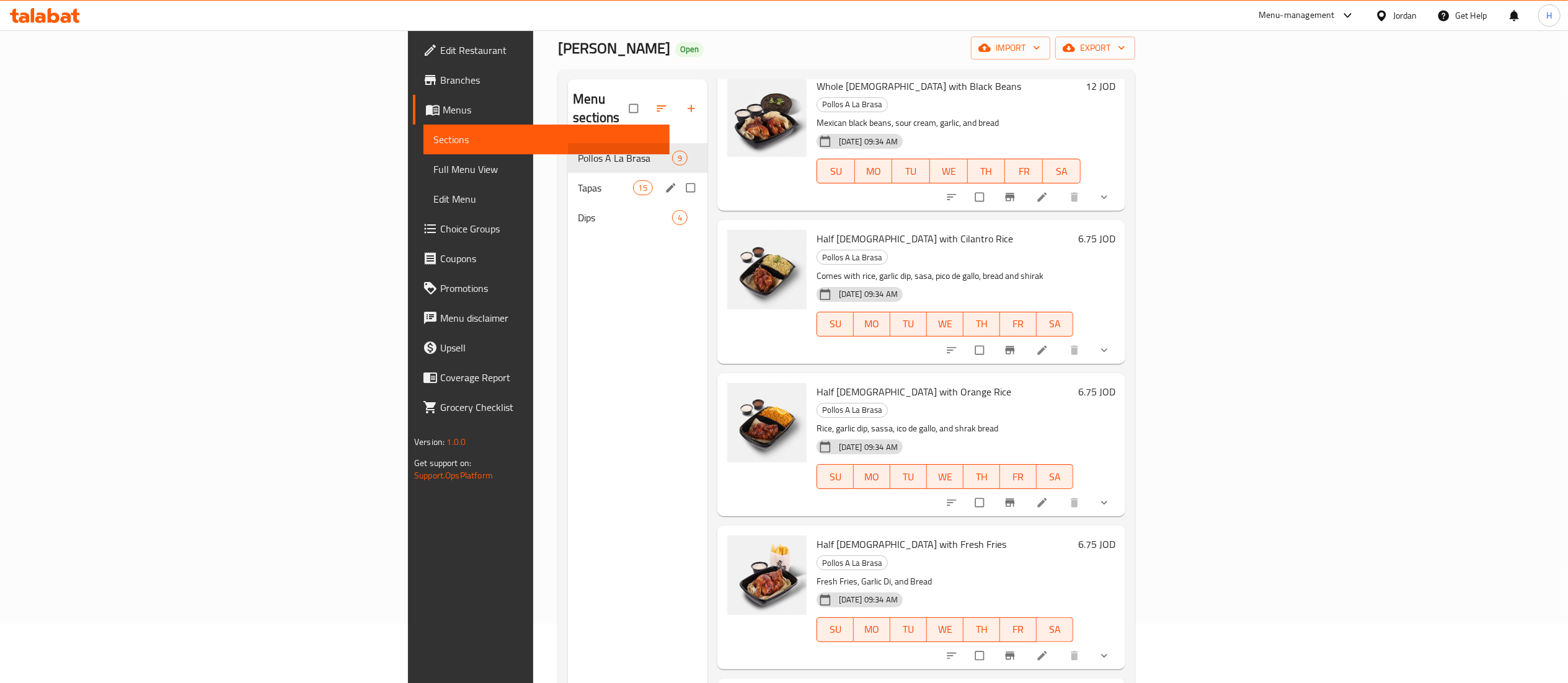
scroll to position [0, 0]
